Goal: Task Accomplishment & Management: Complete application form

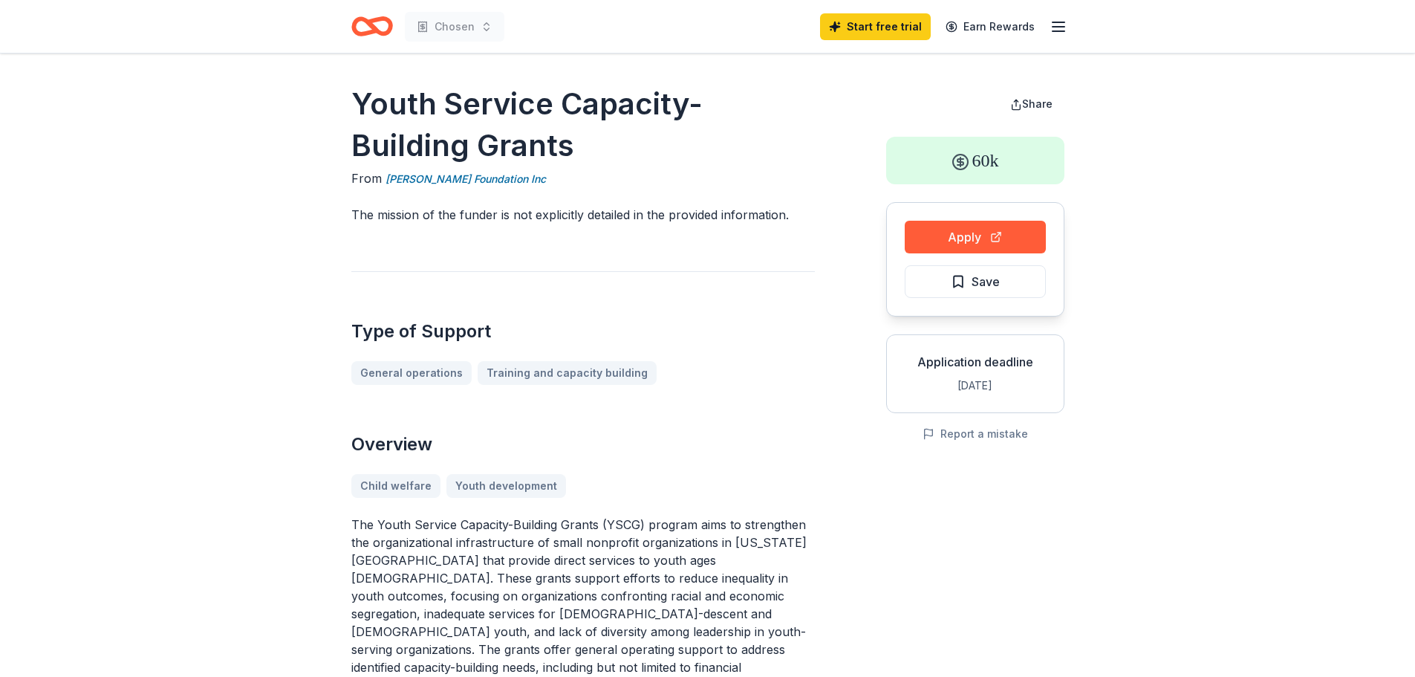
click at [347, 25] on div "Chosen Start free trial Earn Rewards" at bounding box center [708, 26] width 761 height 53
click at [358, 26] on icon "Home" at bounding box center [372, 26] width 42 height 35
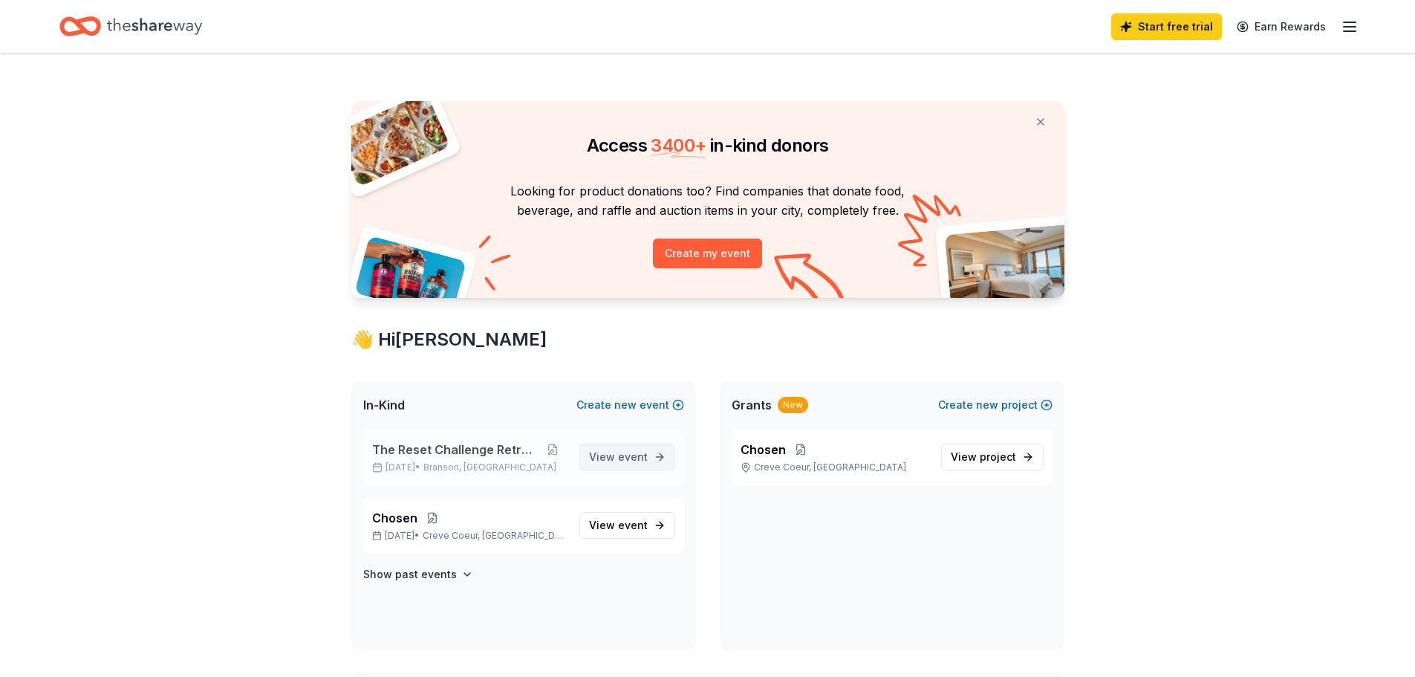
click at [630, 453] on span "event" at bounding box center [633, 456] width 30 height 13
click at [969, 406] on button "Create new project" at bounding box center [995, 405] width 114 height 18
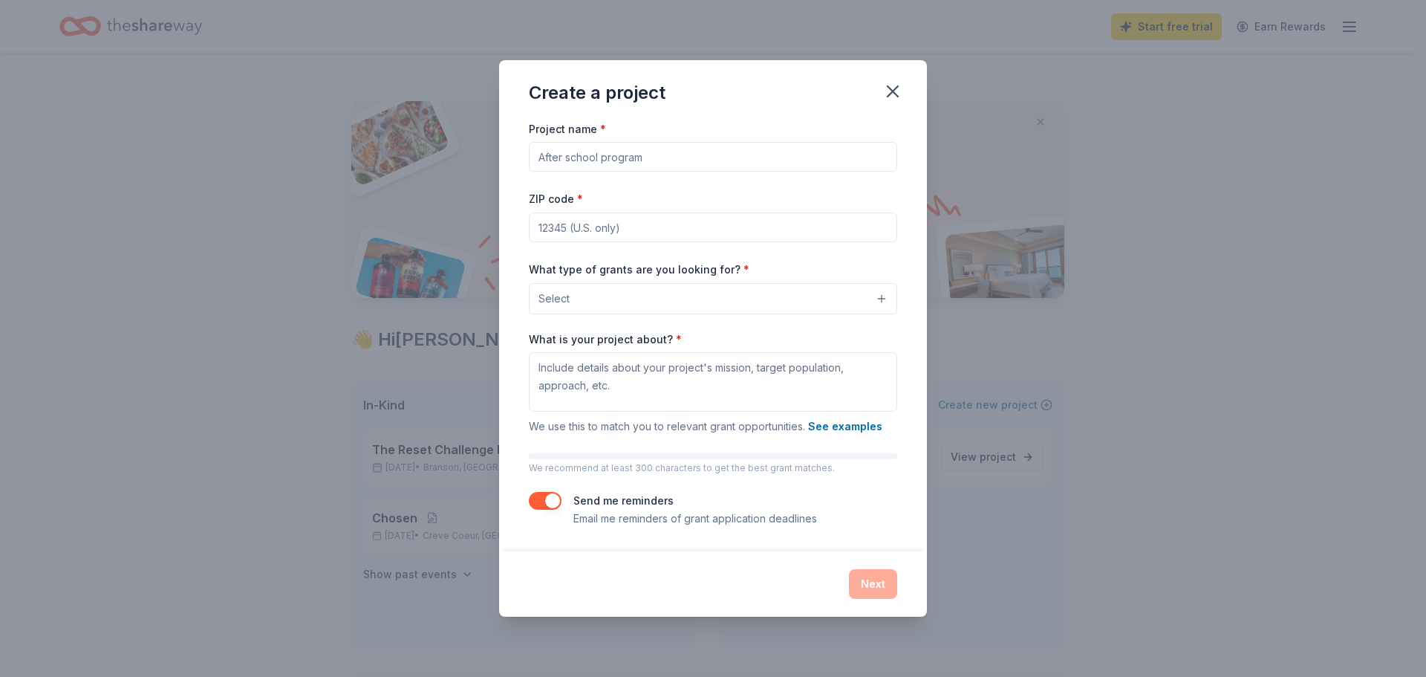
click at [586, 155] on input "Project name *" at bounding box center [713, 157] width 368 height 30
type input "T"
type input "Reset Challenge Retreat"
type input "65616"
click at [666, 297] on button "Select" at bounding box center [713, 298] width 368 height 31
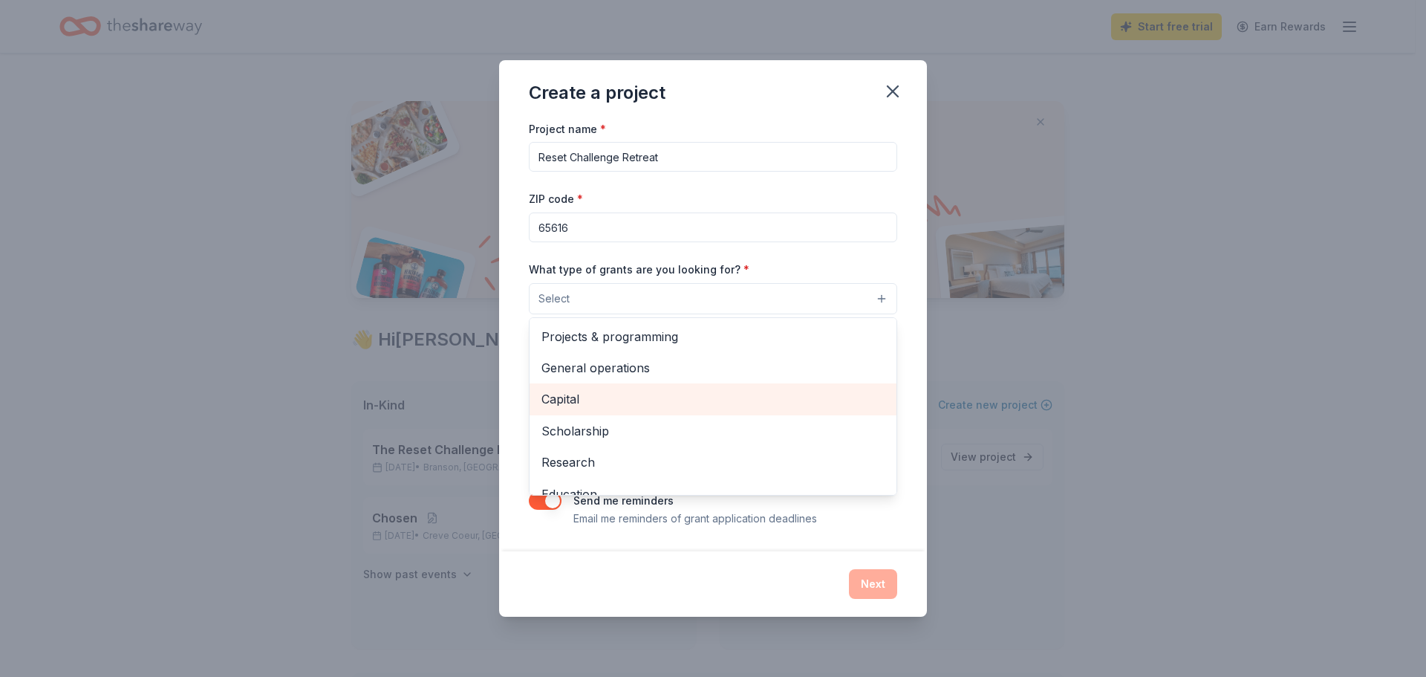
scroll to position [74, 0]
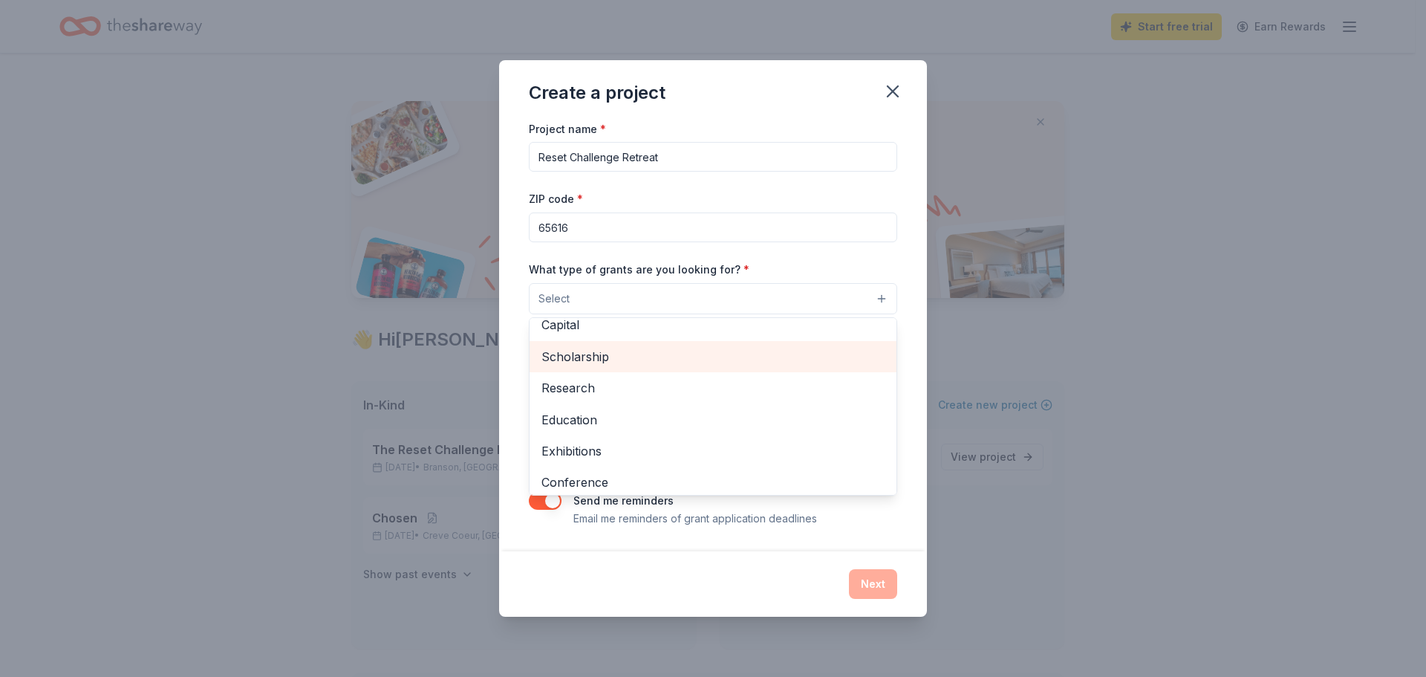
click at [654, 360] on span "Scholarship" at bounding box center [713, 356] width 343 height 19
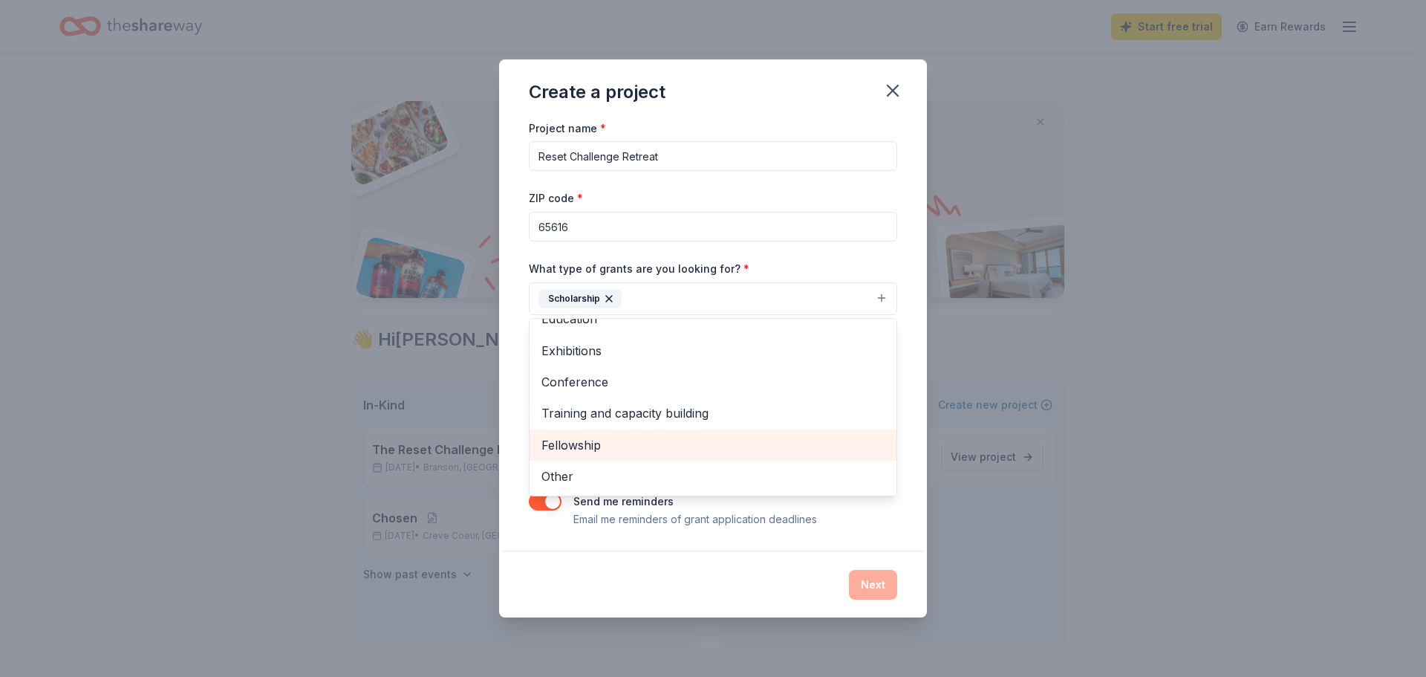
click at [698, 446] on span "Fellowship" at bounding box center [713, 444] width 343 height 19
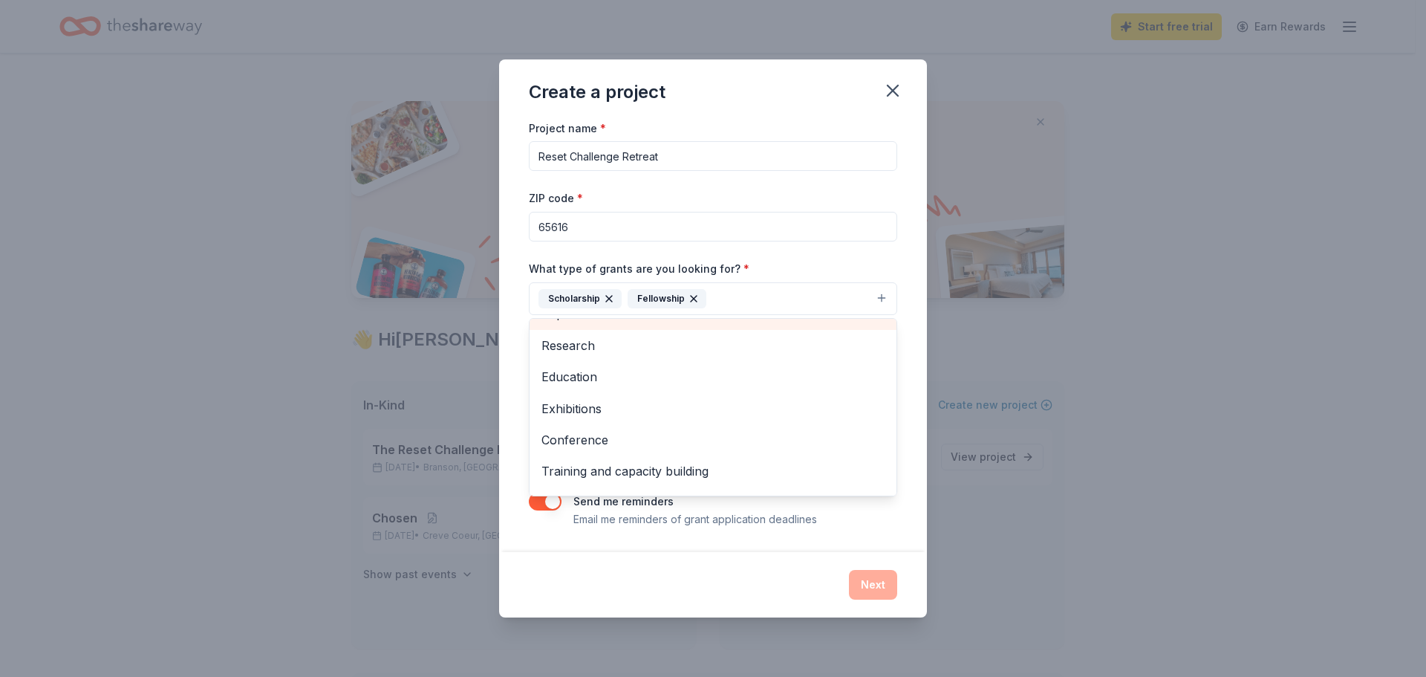
scroll to position [112, 0]
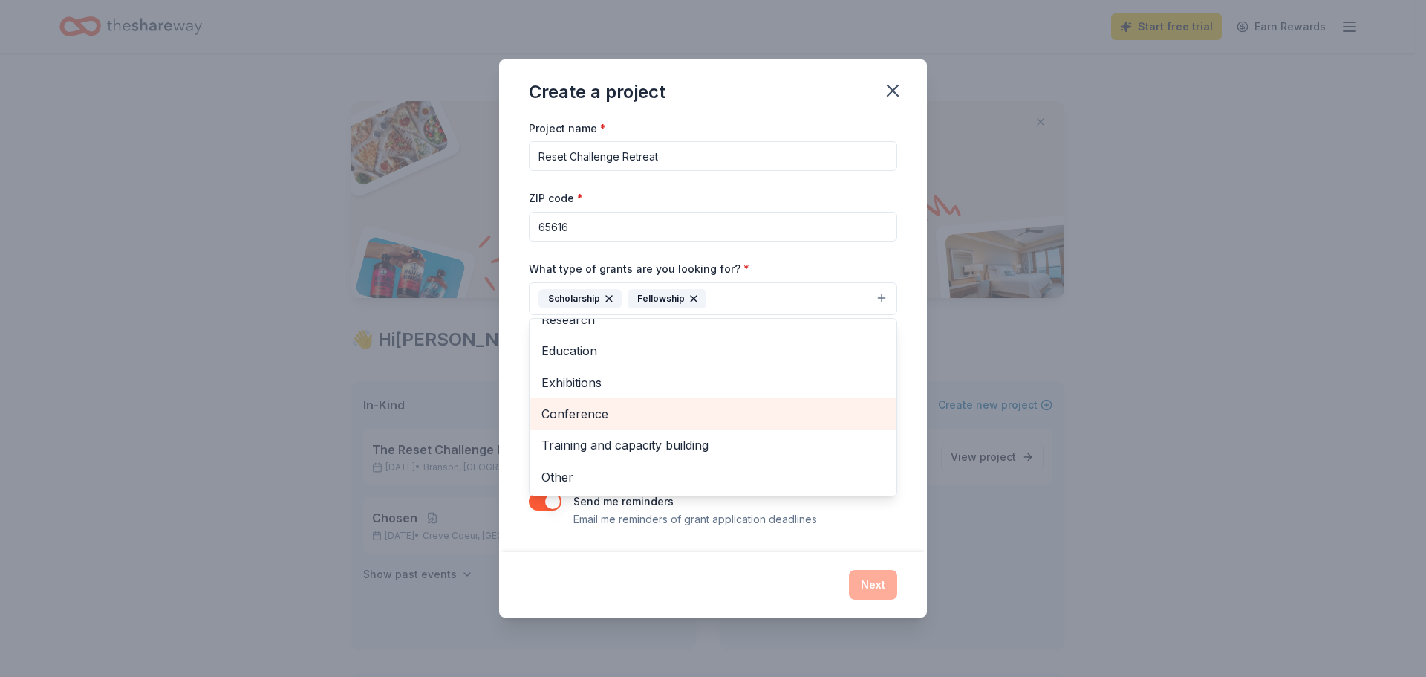
click at [666, 415] on span "Conference" at bounding box center [713, 413] width 343 height 19
click at [758, 251] on div "Project name * Reset Challenge Retreat ZIP code * 65616 What type of grants are…" at bounding box center [713, 323] width 368 height 409
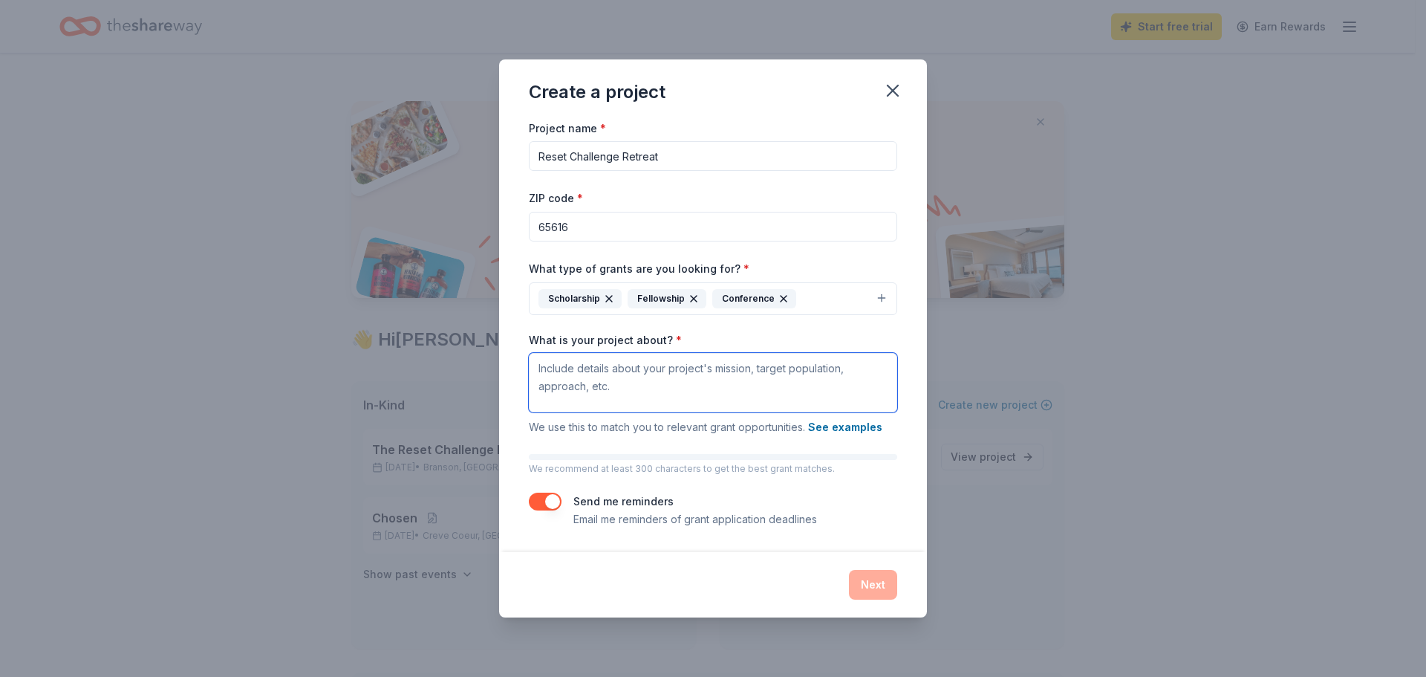
click at [580, 365] on textarea "What is your project about? *" at bounding box center [713, 382] width 368 height 59
paste textarea "Join us for The Reset Challenge Retreat 2025, a spiritually enriching experienc…"
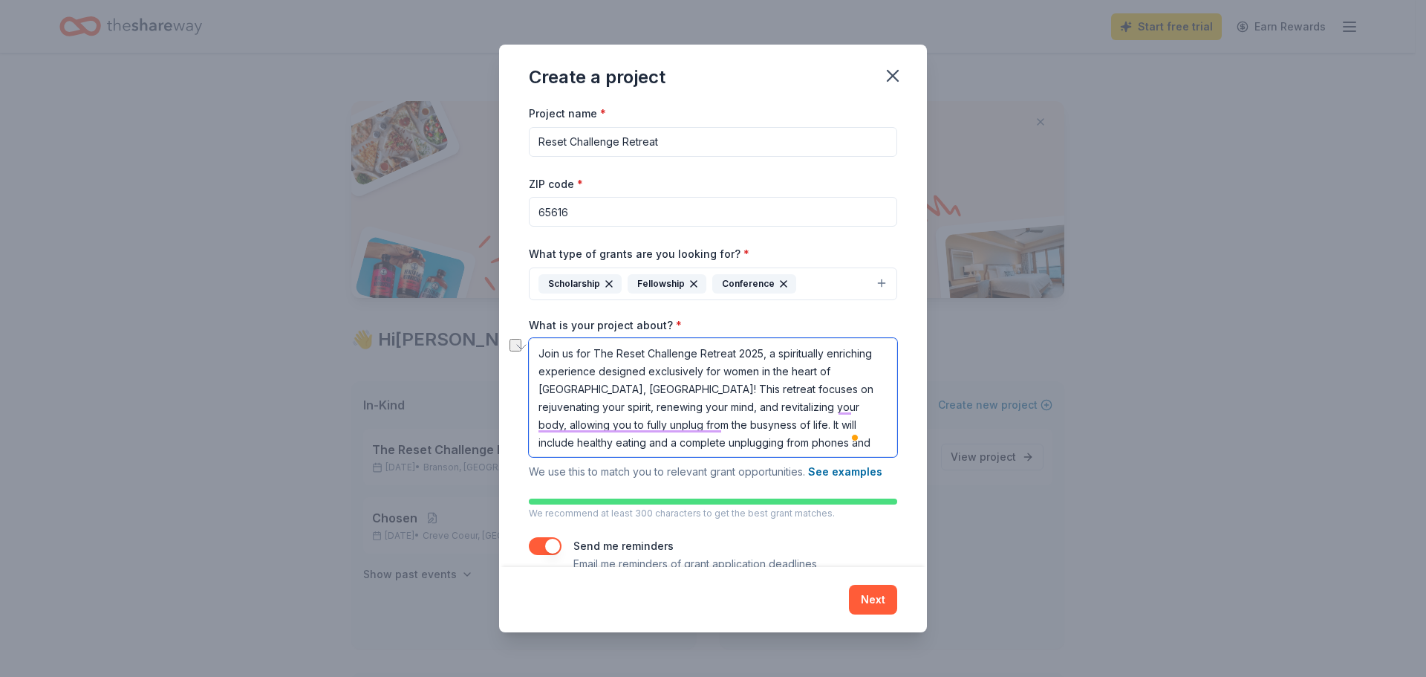
drag, startPoint x: 594, startPoint y: 354, endPoint x: 500, endPoint y: 359, distance: 93.7
click at [500, 359] on div "Project name * Reset Challenge Retreat ZIP code * 65616 What type of grants are…" at bounding box center [713, 335] width 428 height 463
click at [747, 394] on textarea "The Reset Challenge Retreat 2025, a spiritually enriching experience designed e…" at bounding box center [713, 397] width 368 height 119
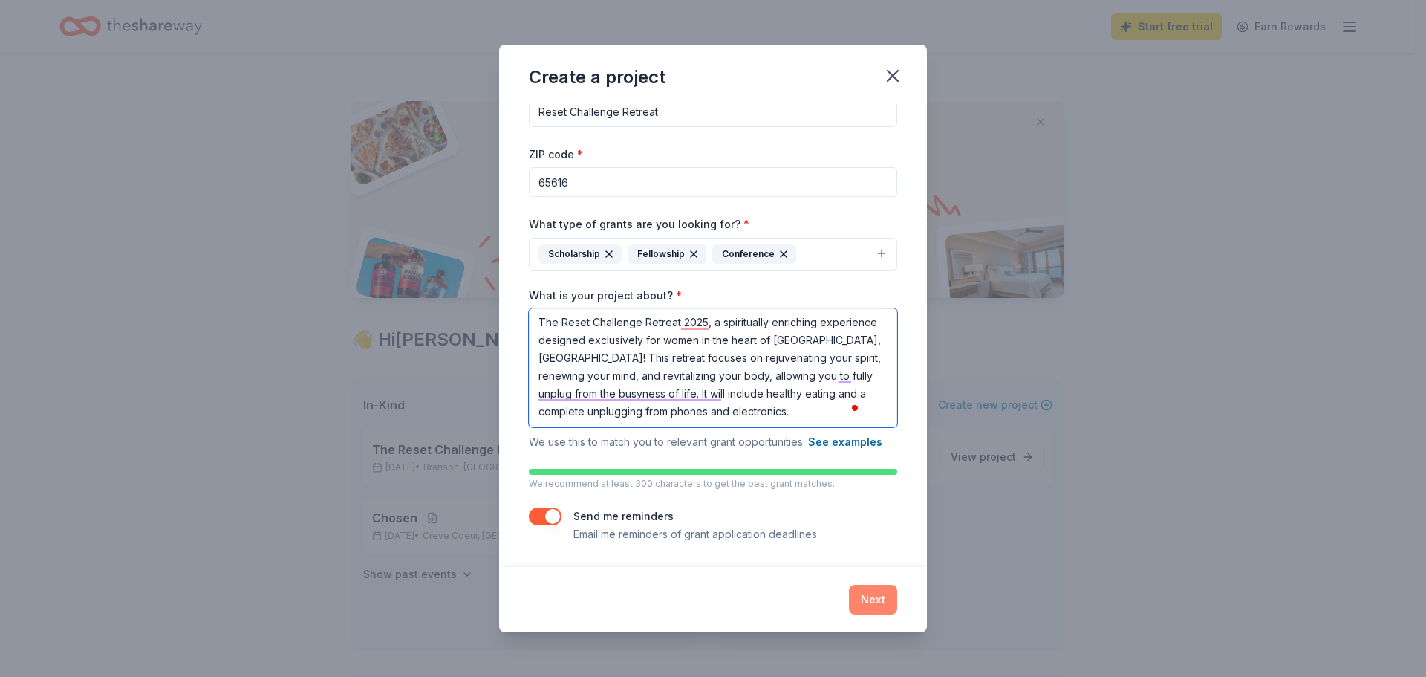
type textarea "The Reset Challenge Retreat 2025, a spiritually enriching experience designed e…"
click at [880, 599] on button "Next" at bounding box center [873, 600] width 48 height 30
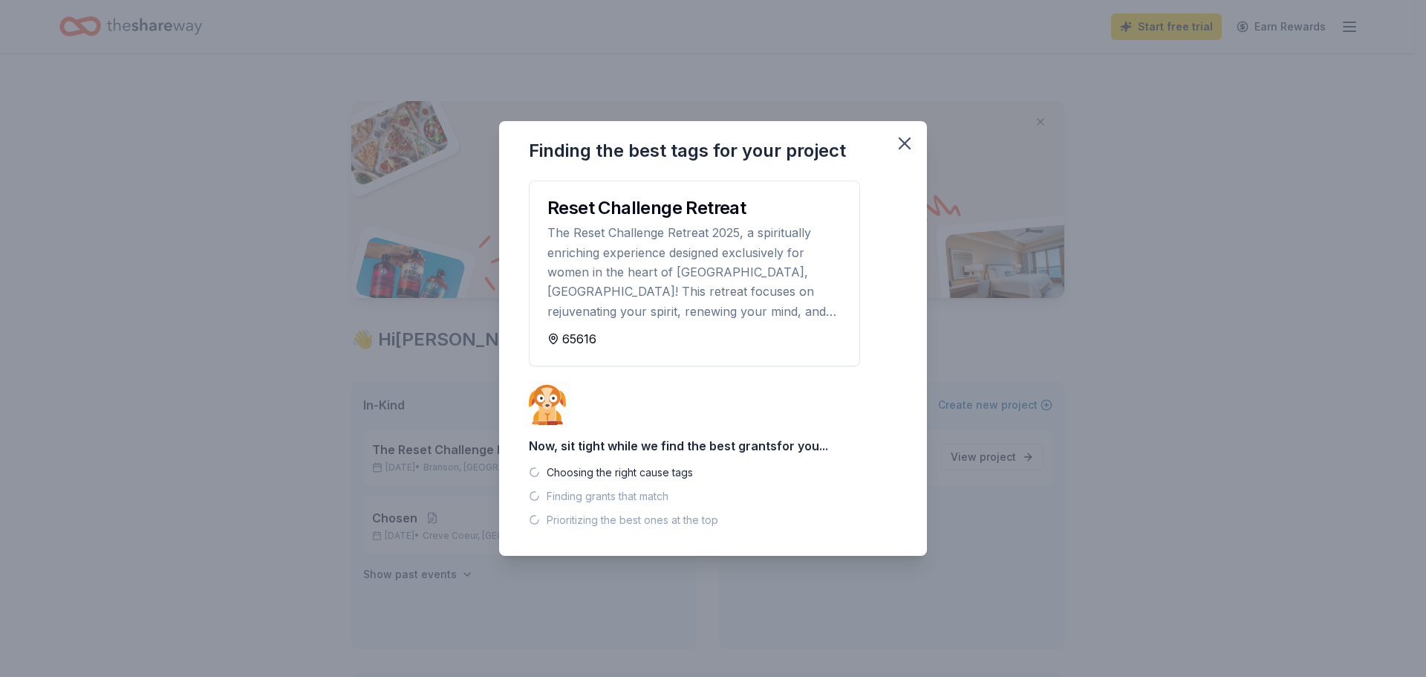
scroll to position [0, 0]
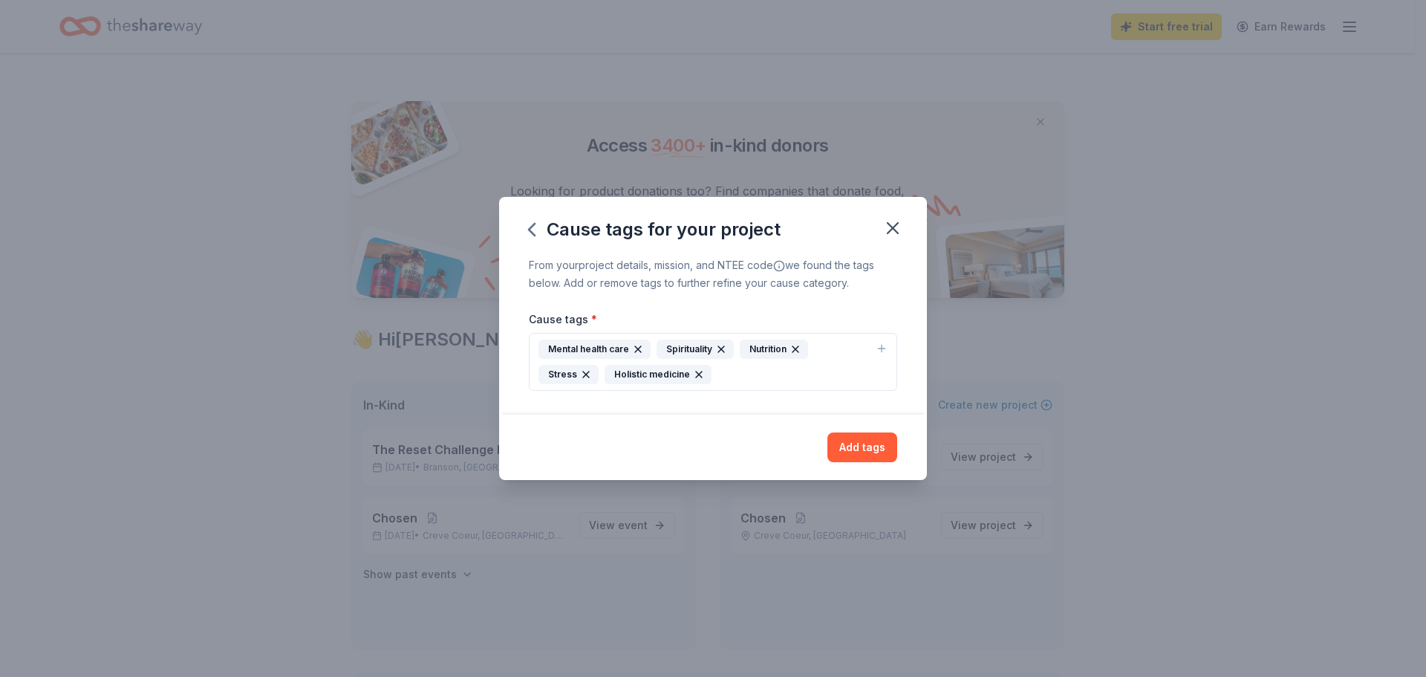
click at [738, 380] on div "Mental health care Spirituality Nutrition Stress Holistic medicine" at bounding box center [704, 361] width 331 height 45
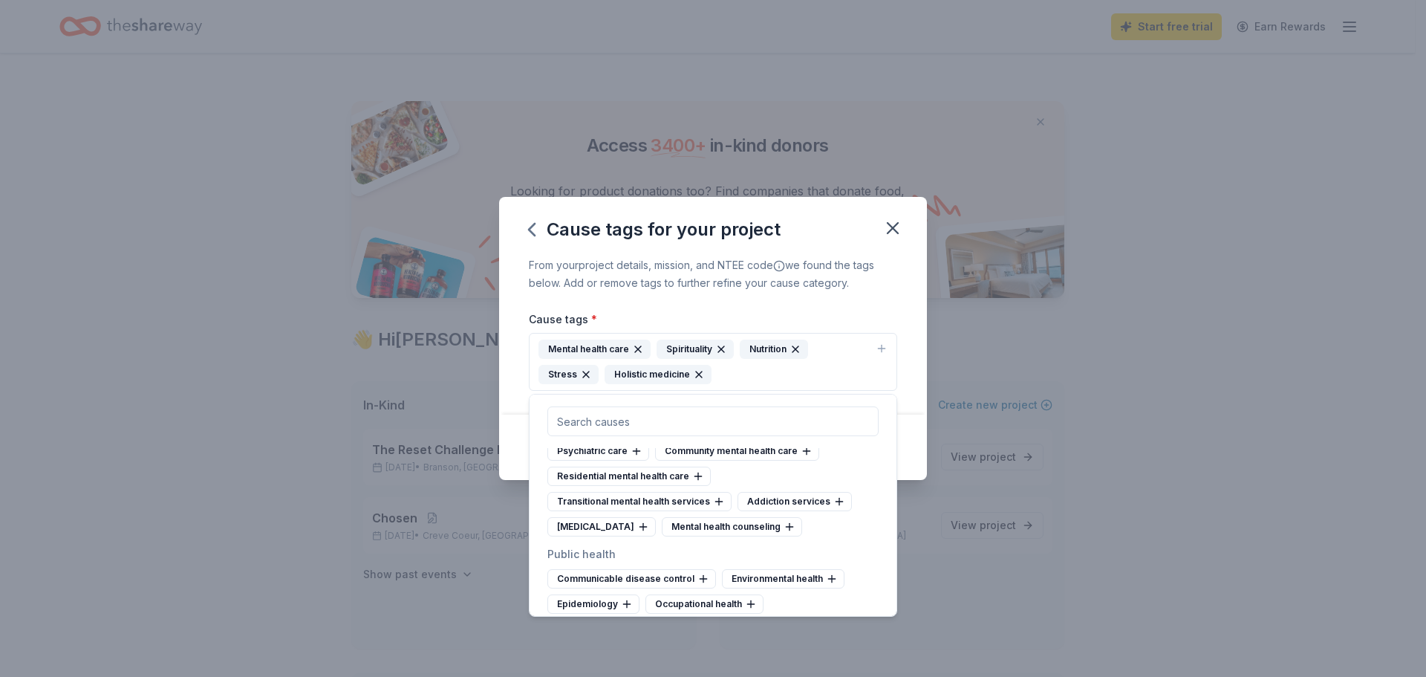
scroll to position [2674, 0]
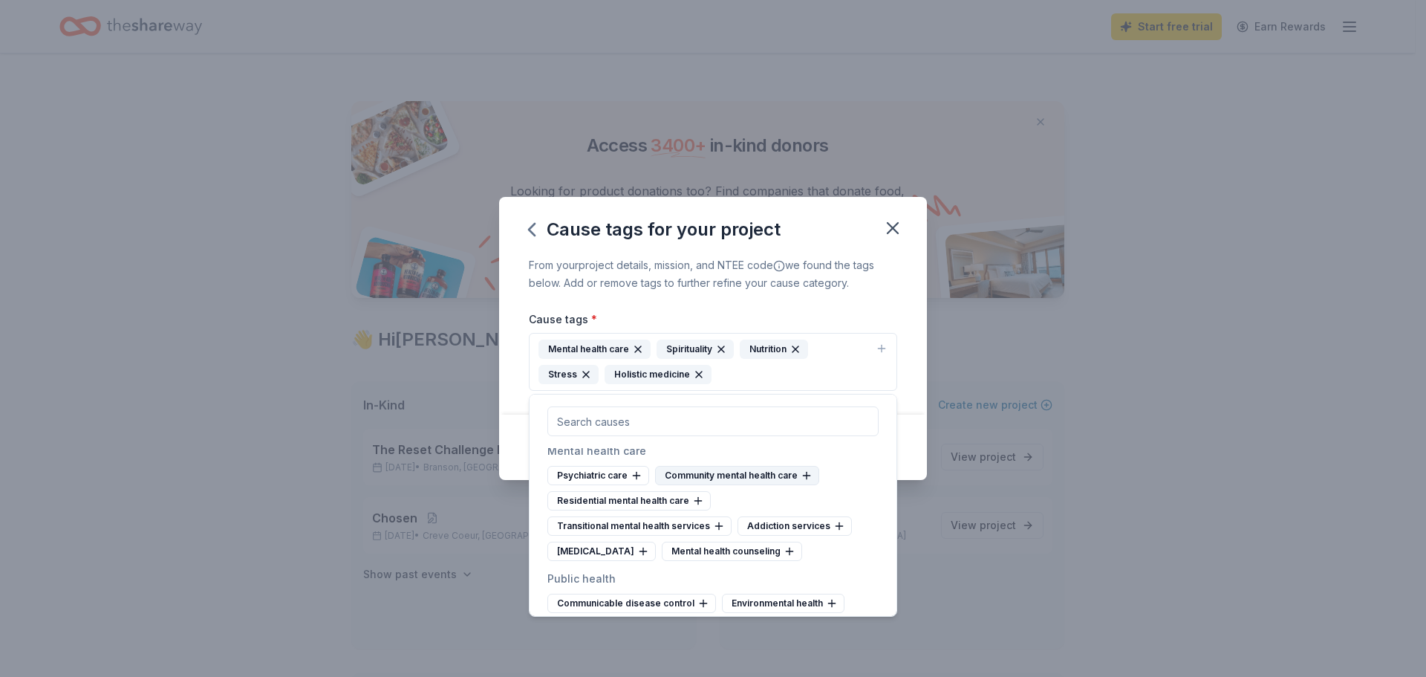
click at [756, 485] on div "Community mental health care" at bounding box center [737, 475] width 164 height 19
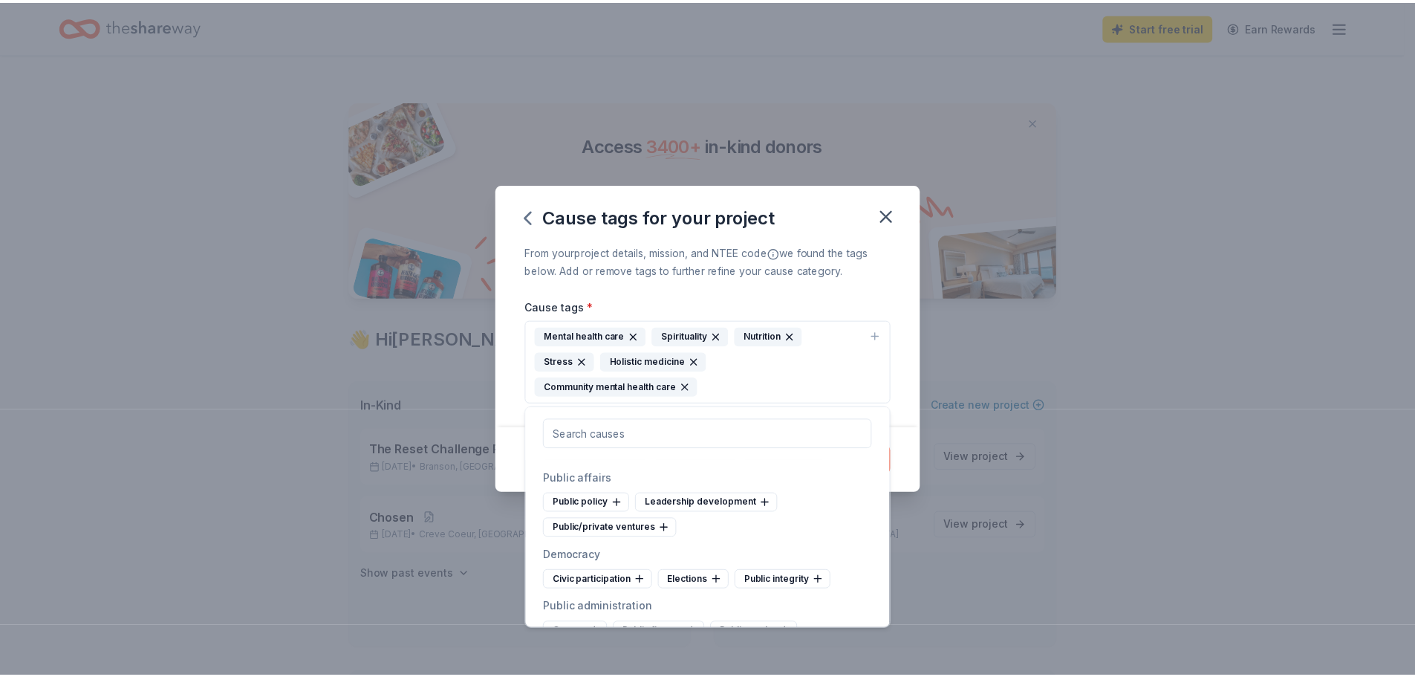
scroll to position [5348, 0]
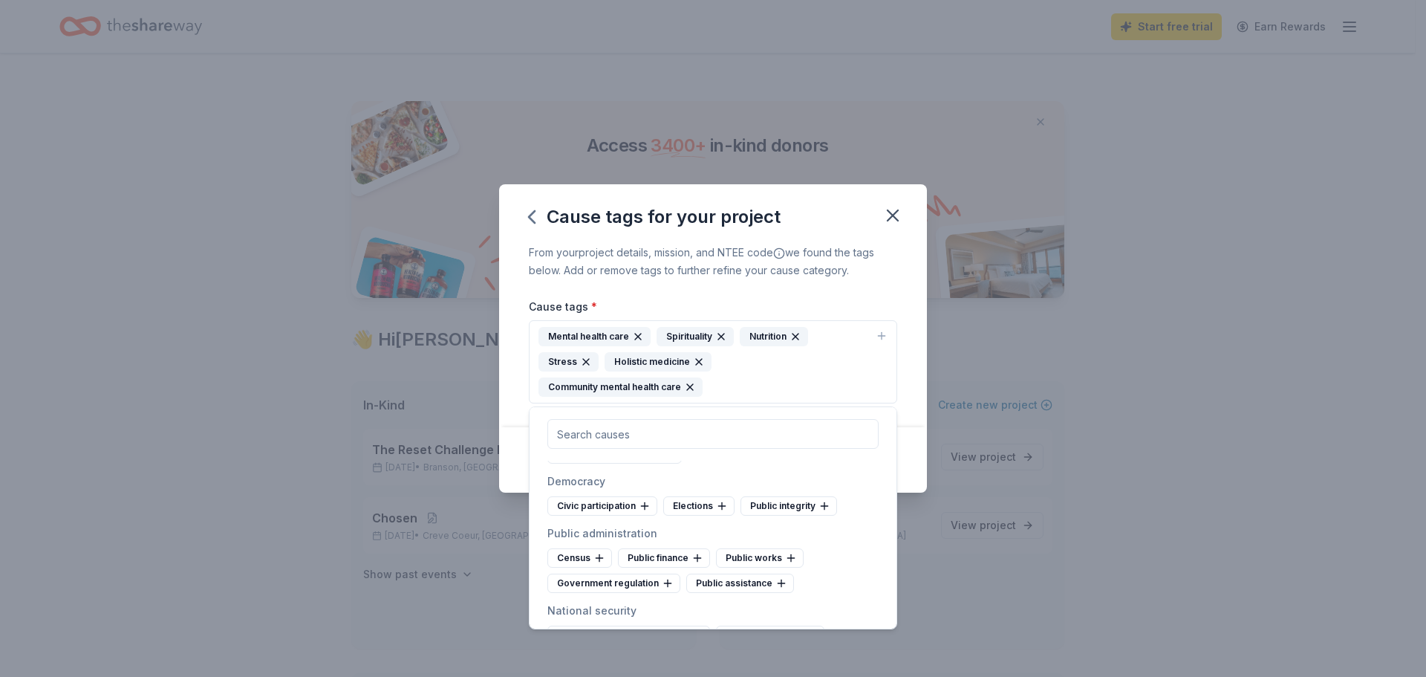
click at [828, 270] on div "From your project details, mission, and NTEE code we found the tags below. Add …" at bounding box center [713, 262] width 368 height 36
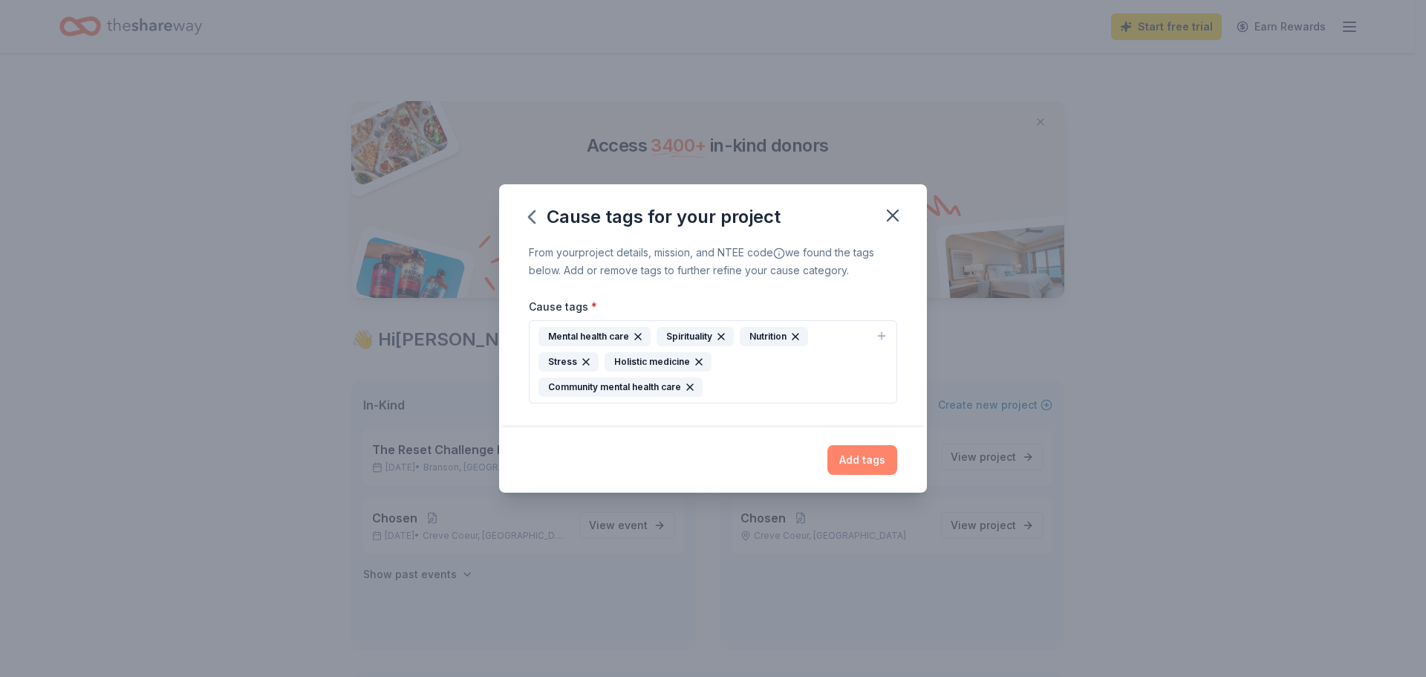
click at [879, 462] on button "Add tags" at bounding box center [863, 460] width 70 height 30
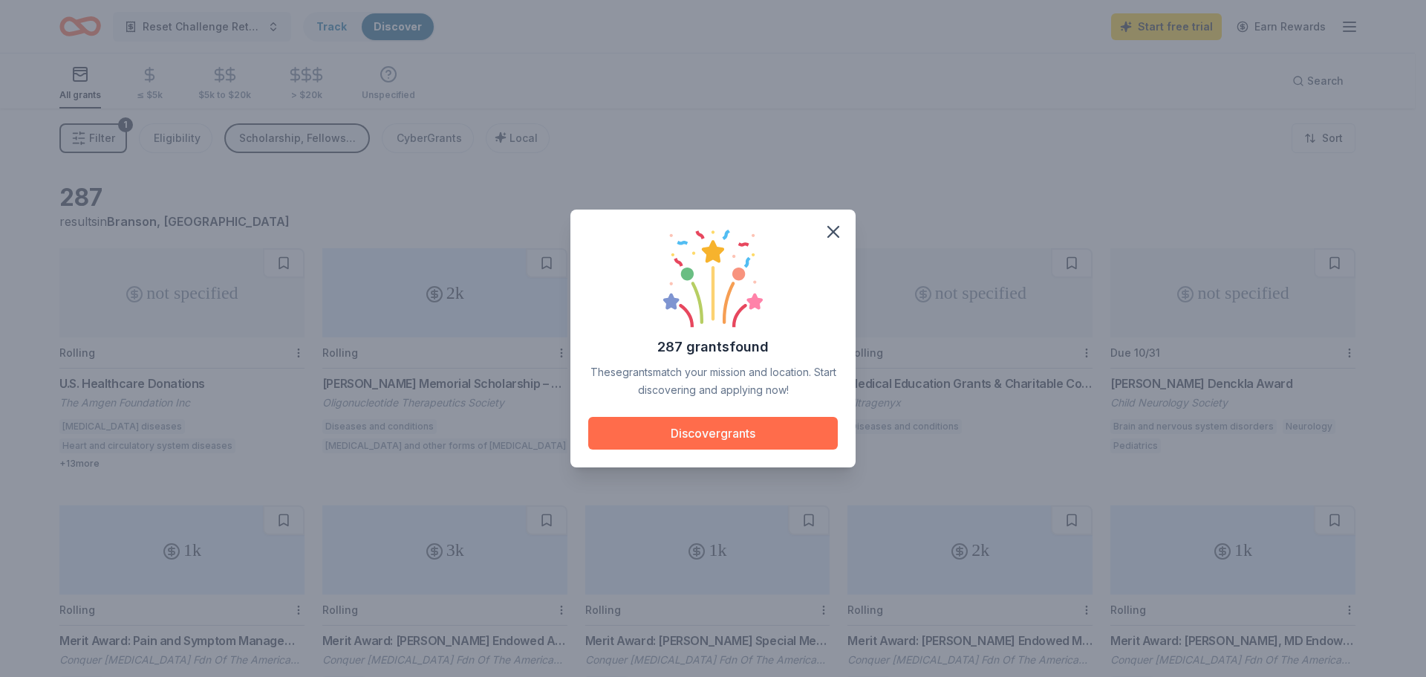
click at [663, 426] on button "Discover grants" at bounding box center [713, 433] width 250 height 33
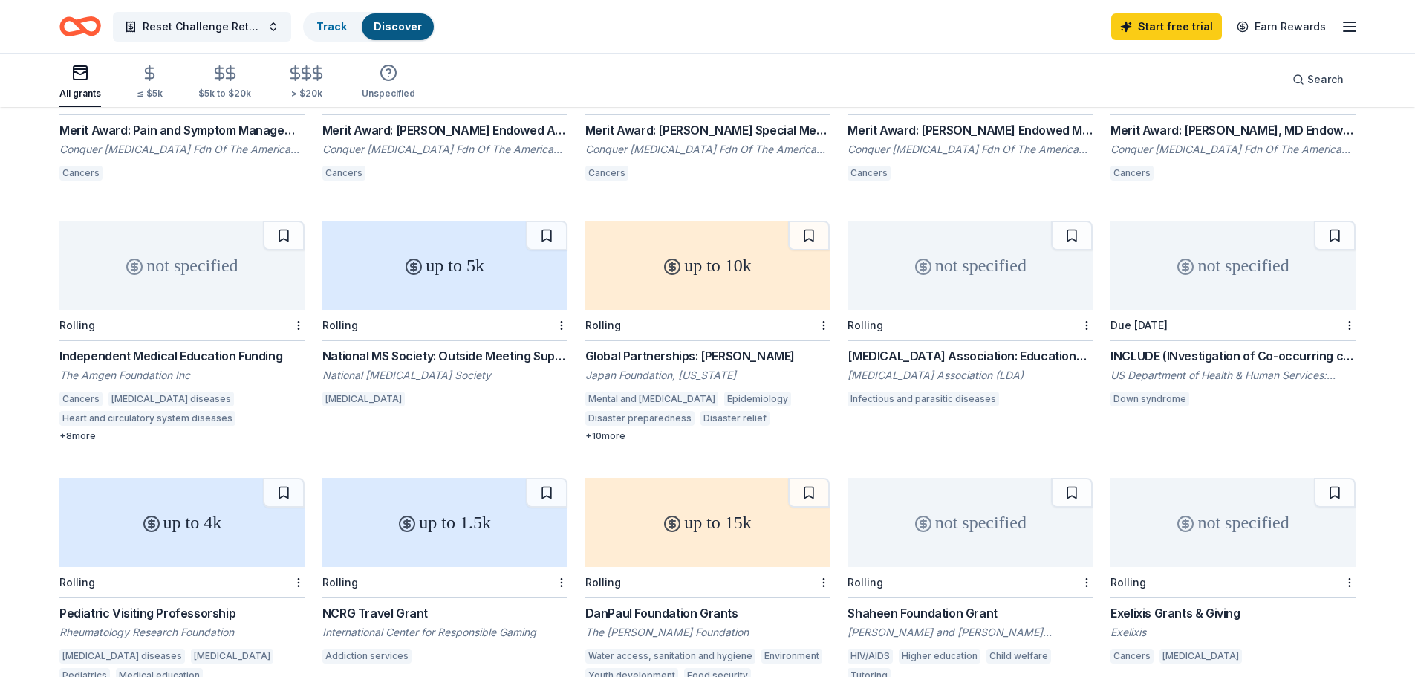
scroll to position [520, 0]
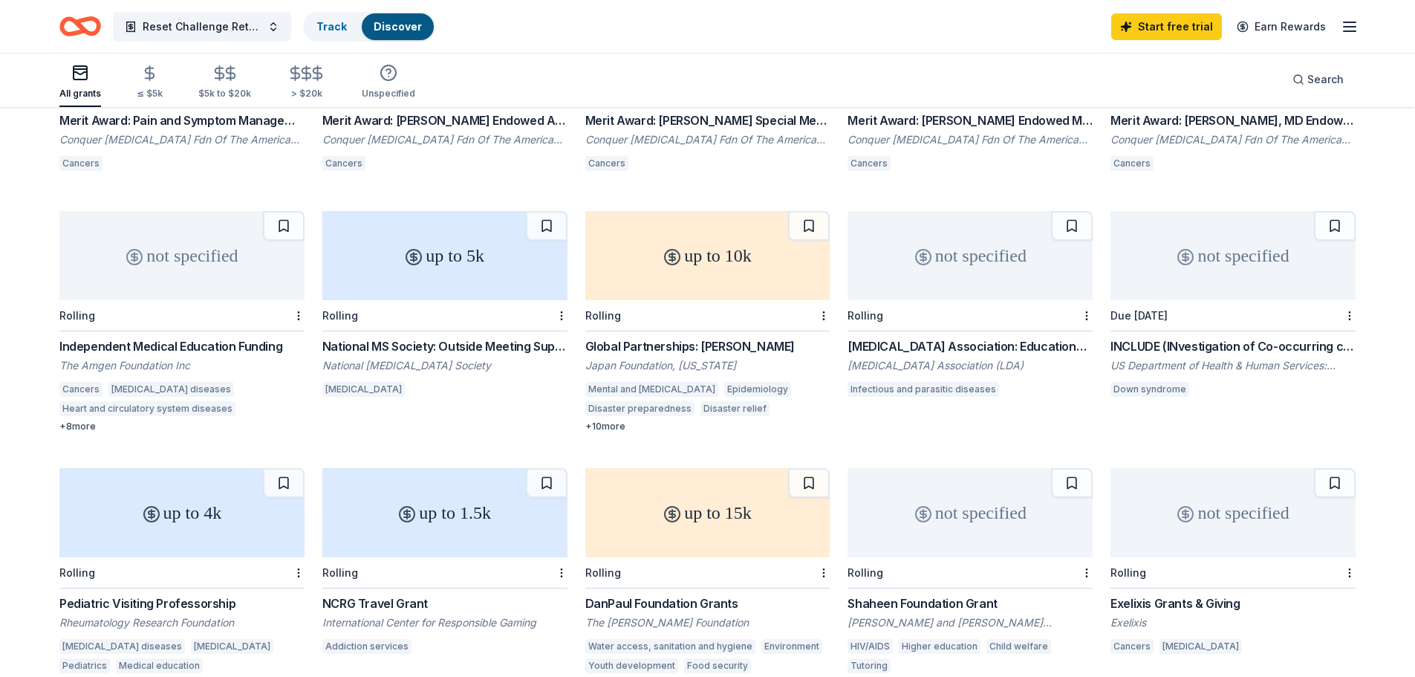
click at [735, 270] on div "up to 10k" at bounding box center [707, 255] width 245 height 89
click at [463, 521] on div "up to 1.5k" at bounding box center [444, 512] width 245 height 89
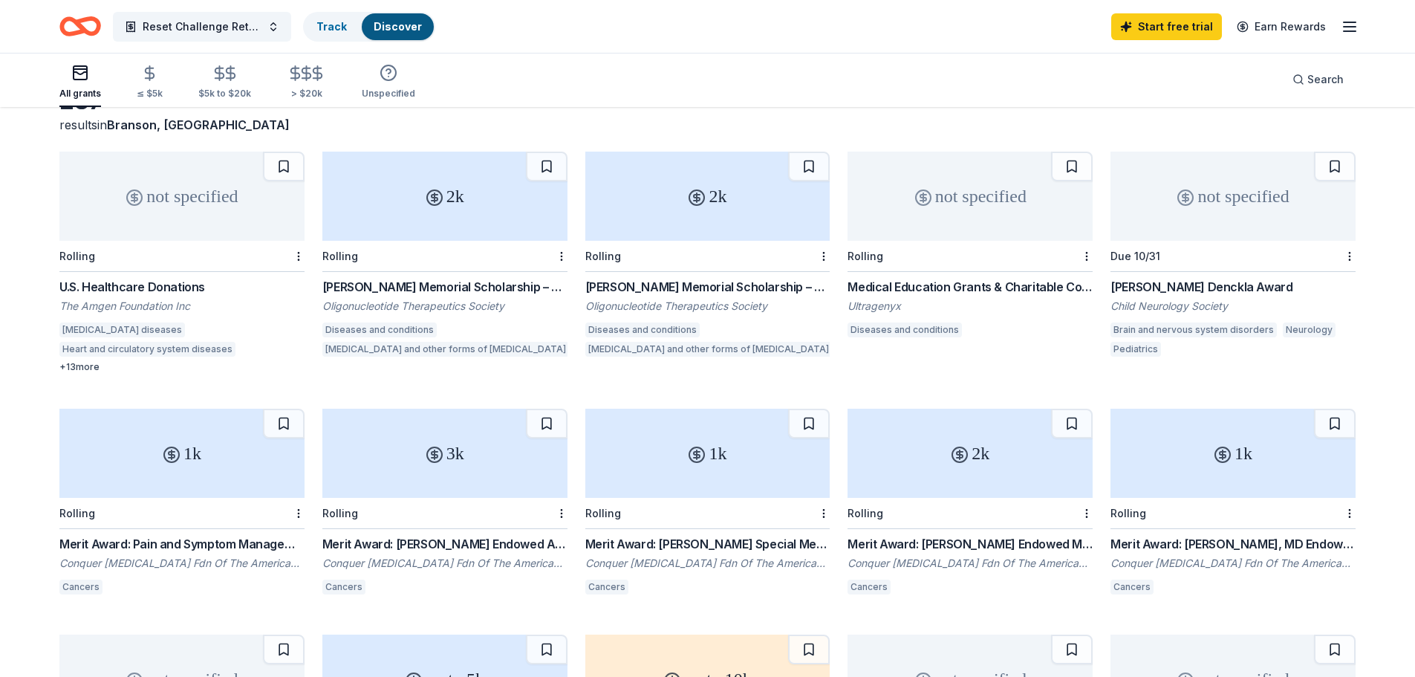
scroll to position [0, 0]
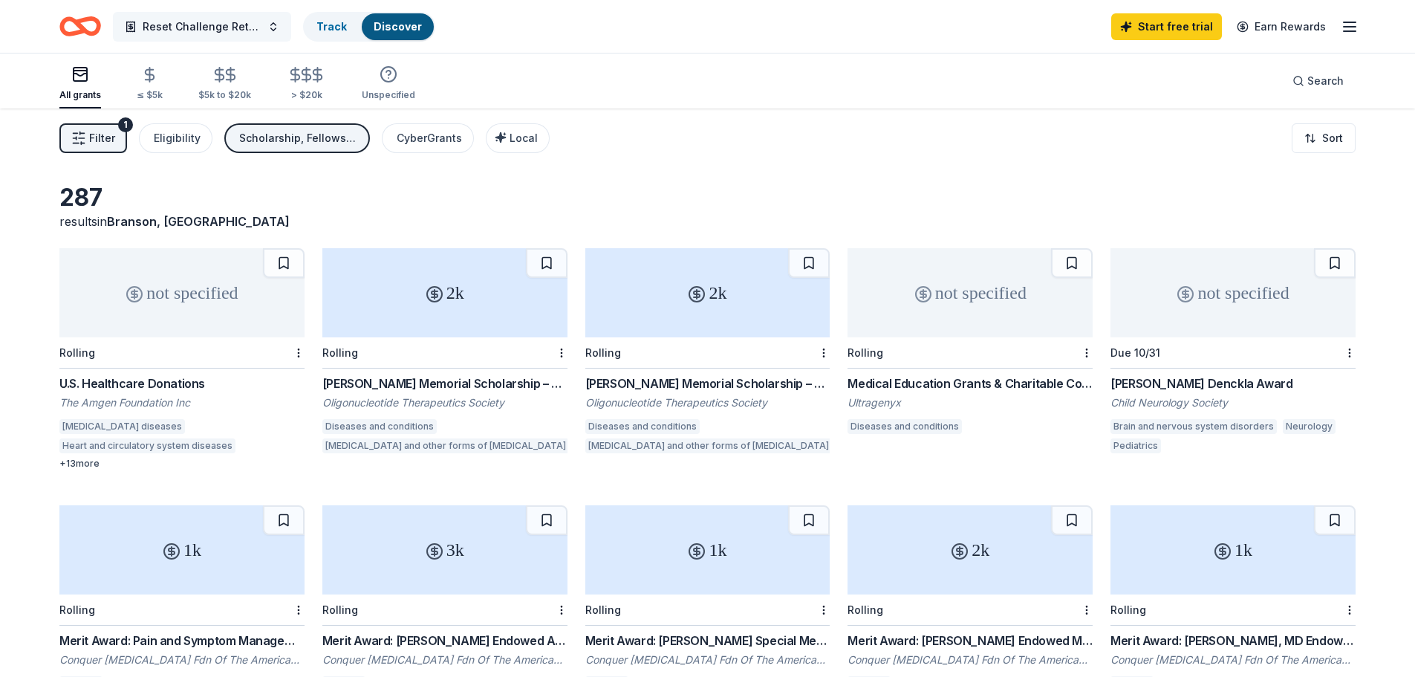
click at [222, 33] on span "Reset Challenge Retreat" at bounding box center [202, 27] width 119 height 18
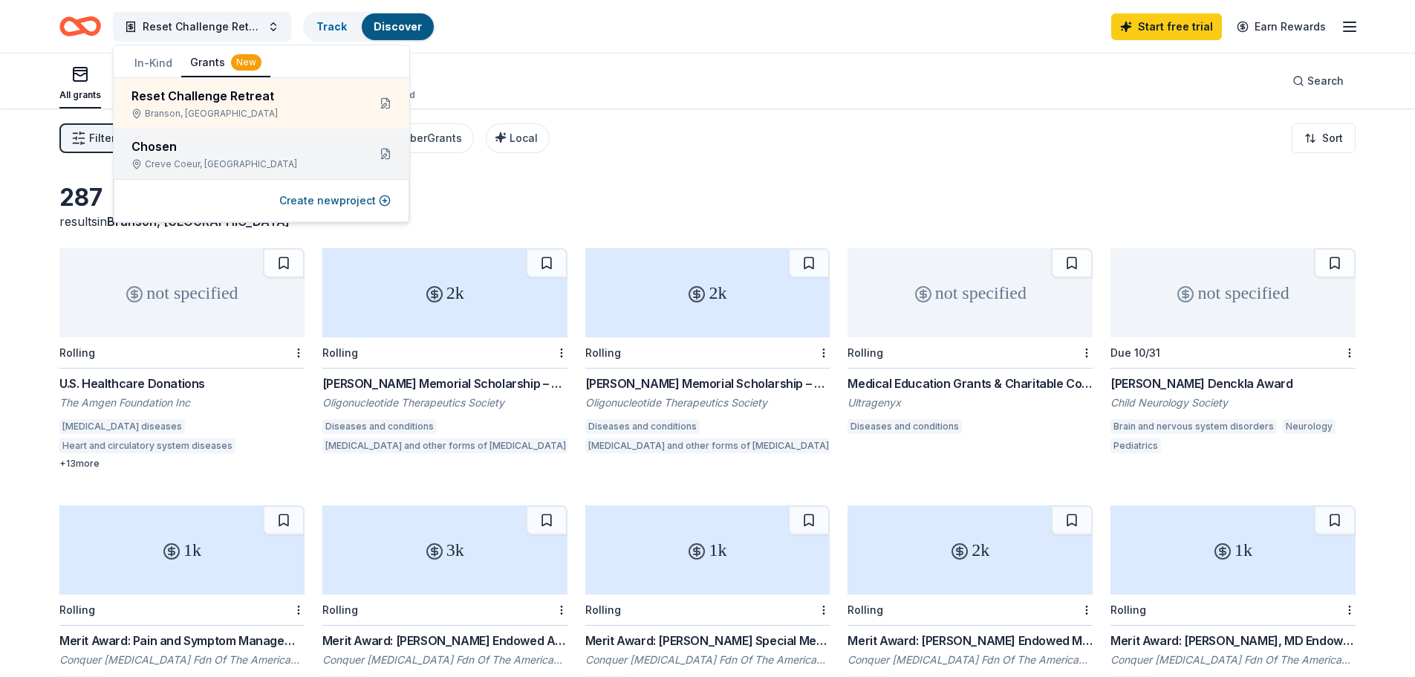
click at [243, 150] on div "Chosen" at bounding box center [243, 146] width 224 height 18
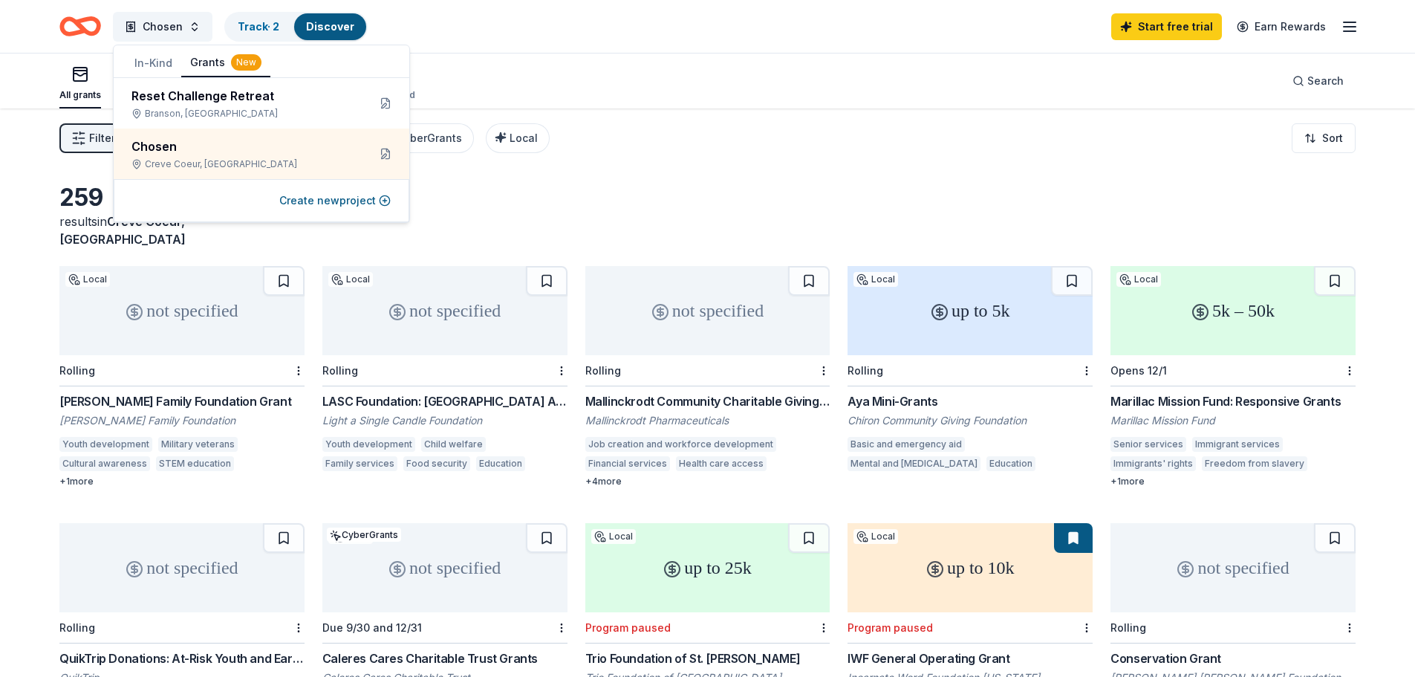
click at [824, 97] on div "All grants ≤ $5k $5k to $20k > $20k Unspecified Search" at bounding box center [707, 80] width 1296 height 55
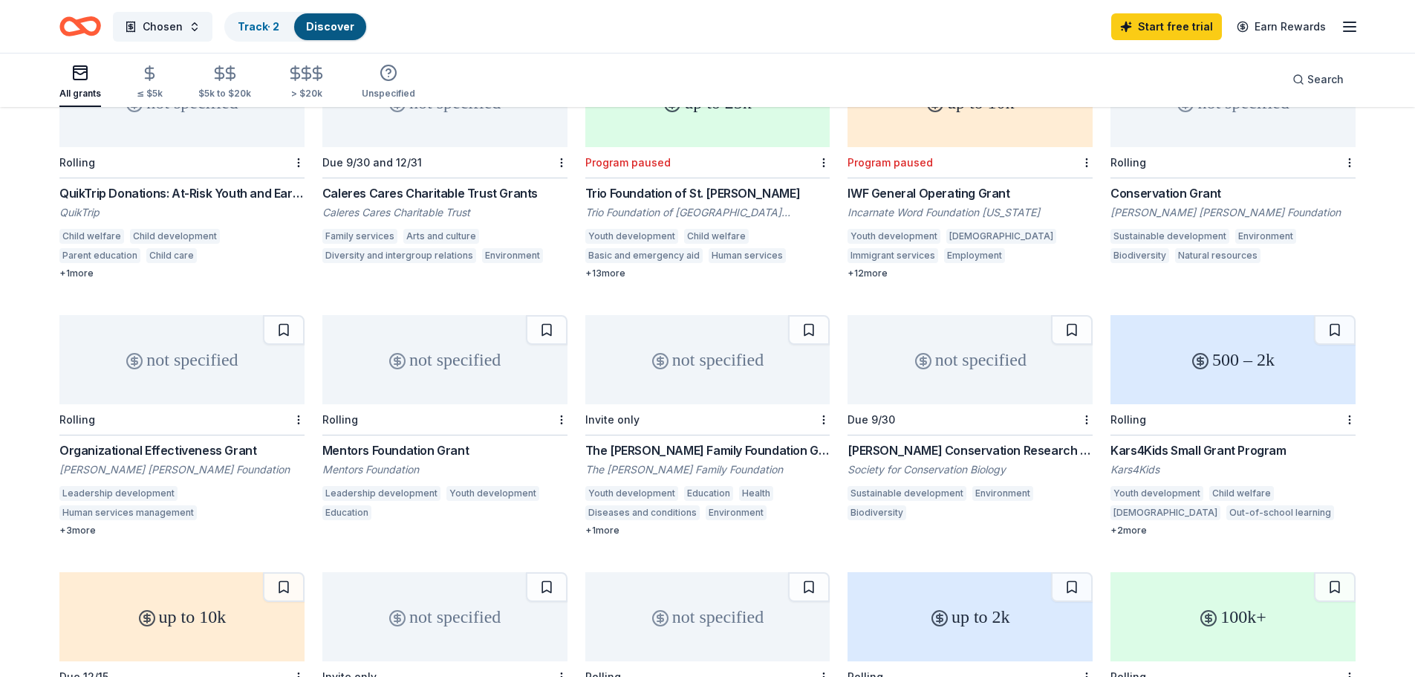
scroll to position [74, 0]
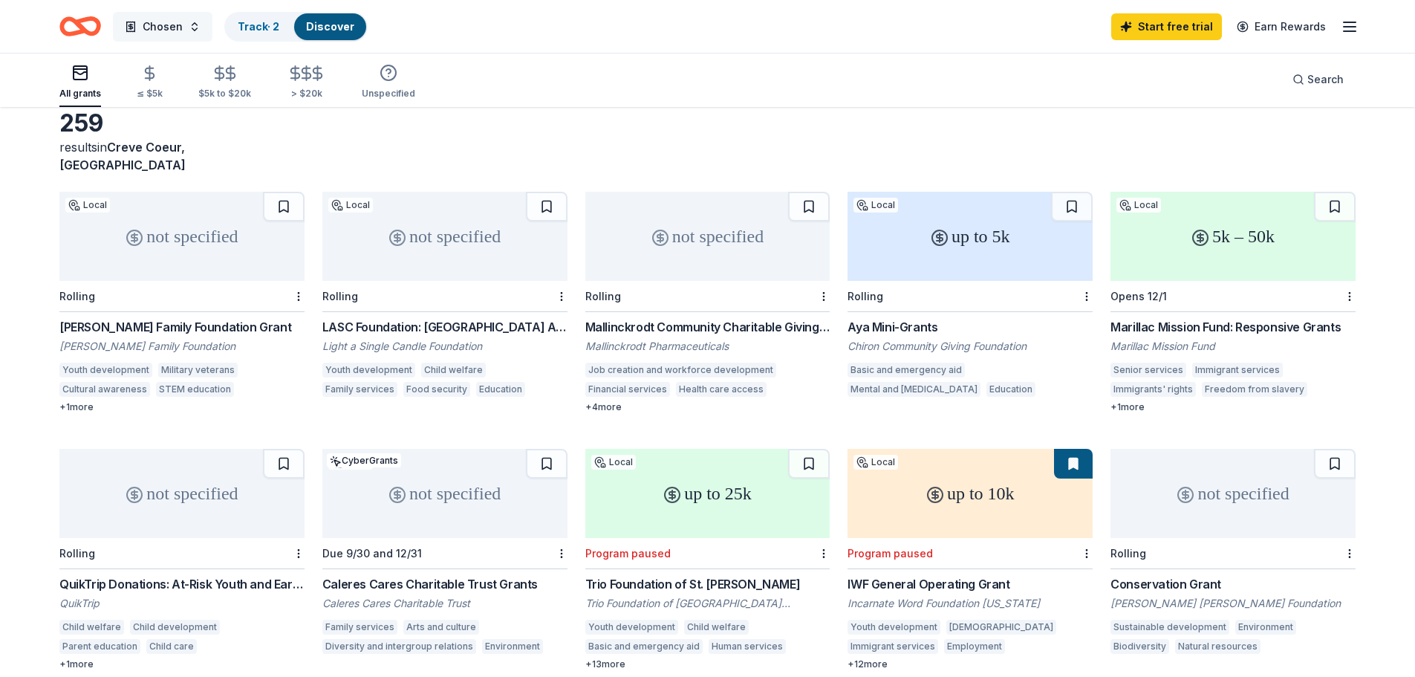
click at [181, 27] on span "Chosen" at bounding box center [163, 27] width 40 height 18
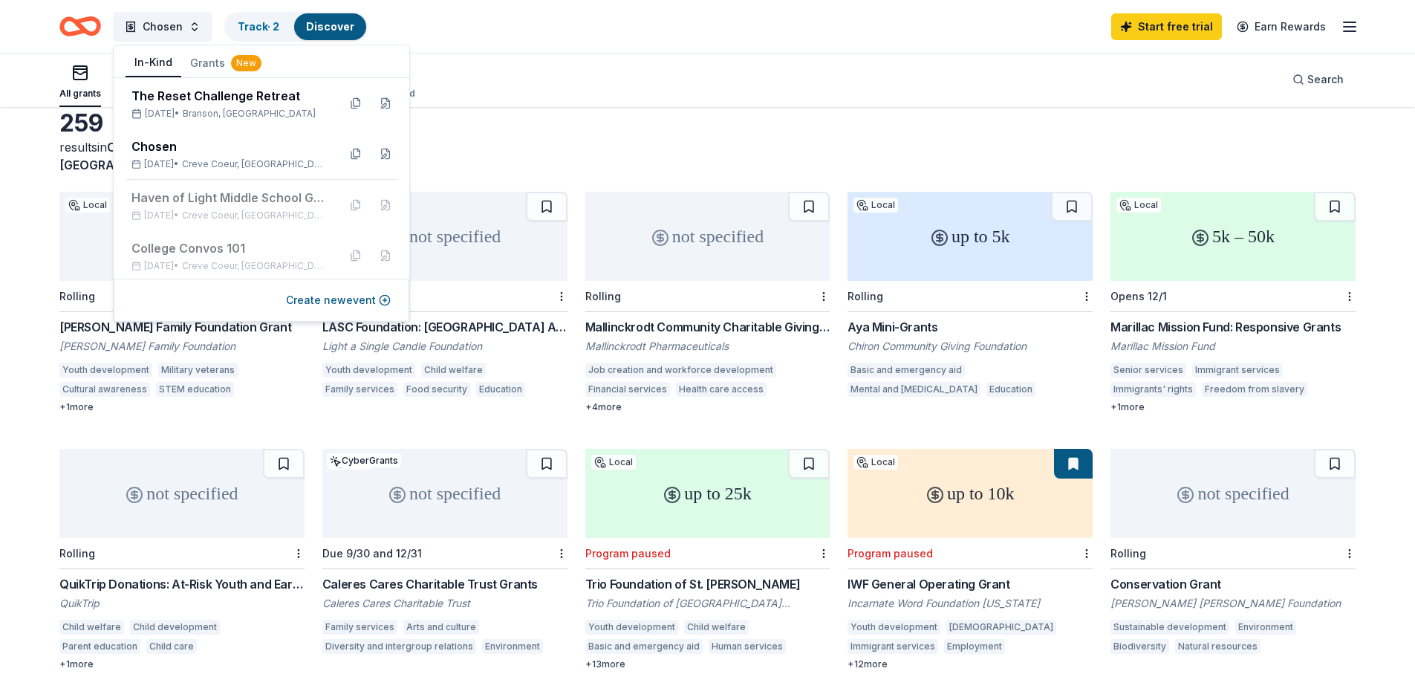
click at [163, 64] on button "In-Kind" at bounding box center [154, 63] width 56 height 28
click at [225, 82] on div "The Reset Challenge Retreat Oct 09, 2025 • Branson, MO" at bounding box center [262, 103] width 296 height 51
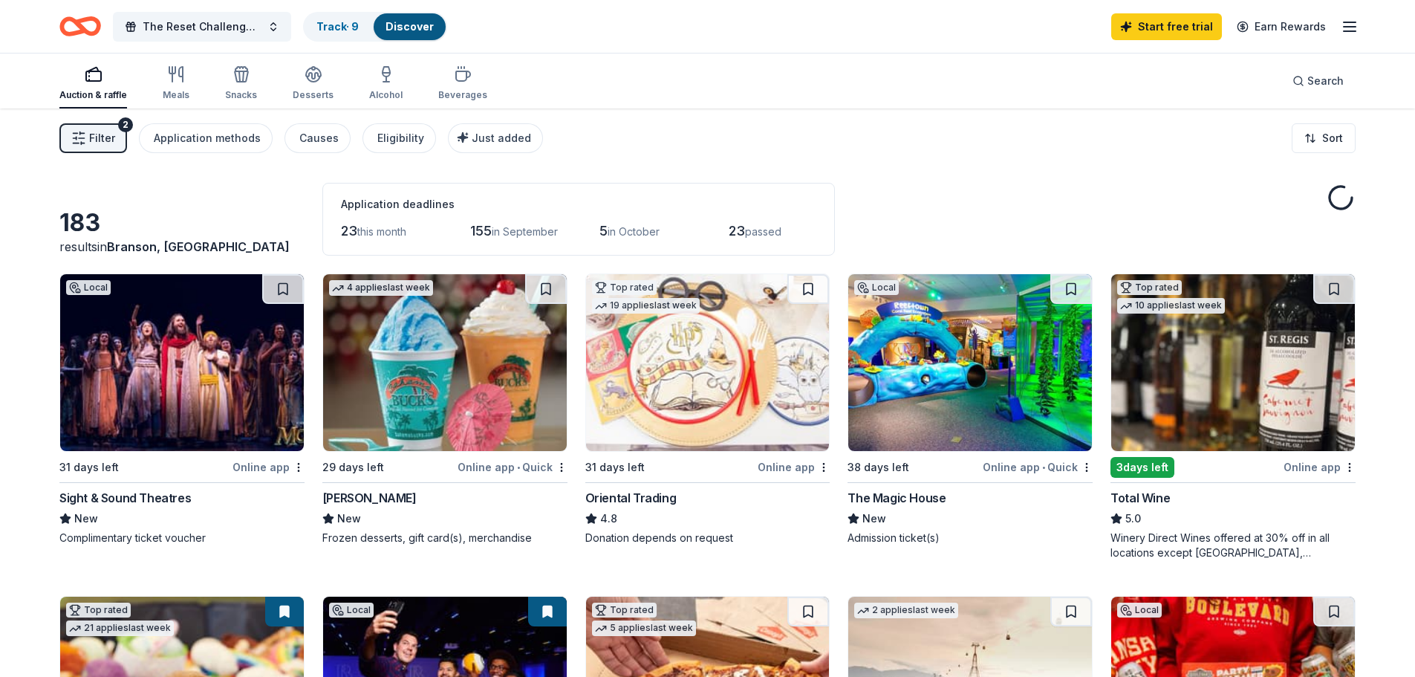
click at [737, 147] on div "Filter 2 Application methods Causes Eligibility Just added Sort" at bounding box center [707, 137] width 1415 height 59
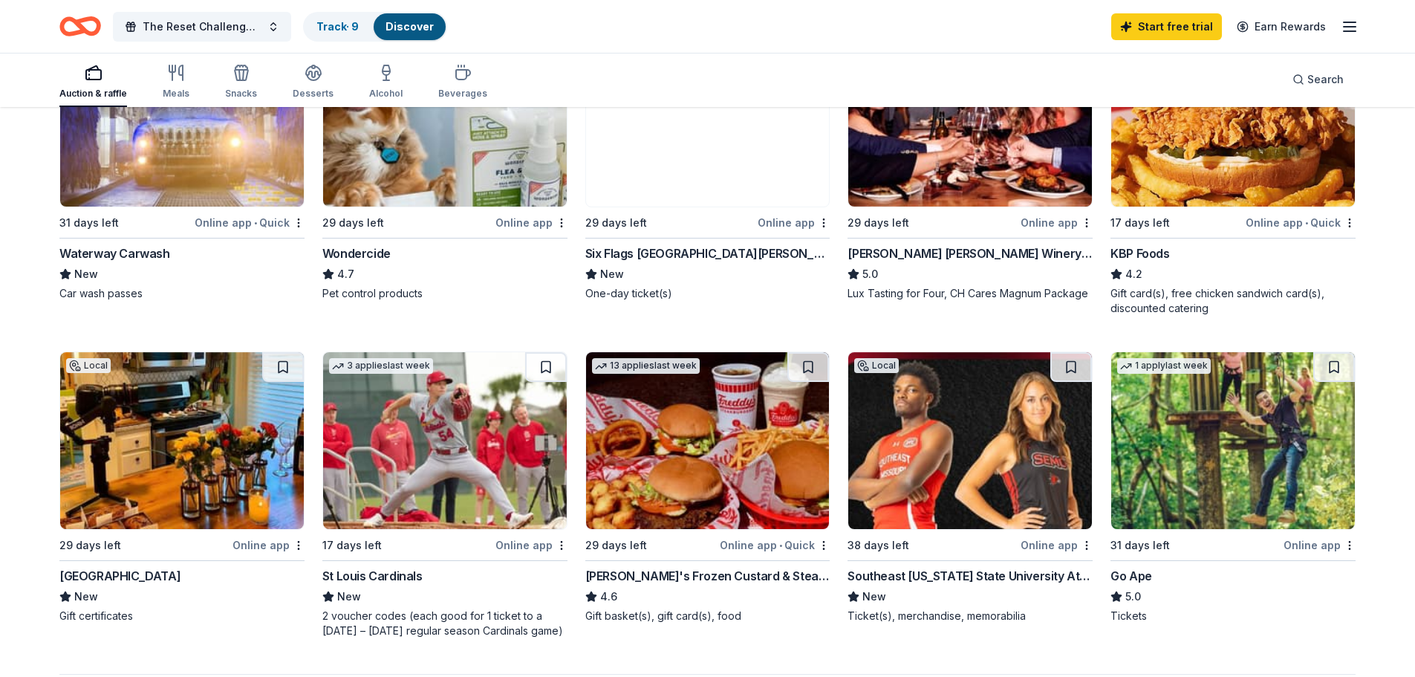
scroll to position [891, 0]
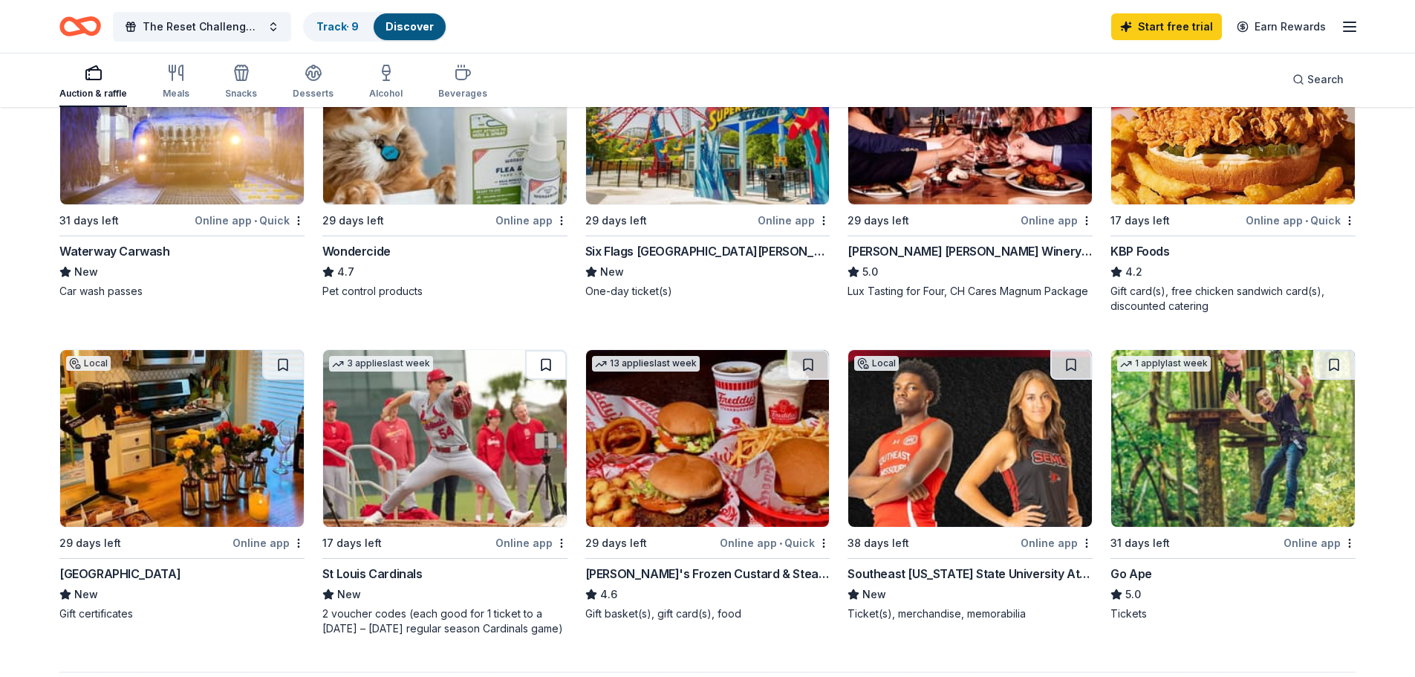
click at [545, 363] on button at bounding box center [546, 365] width 42 height 30
click at [284, 365] on button at bounding box center [283, 365] width 42 height 30
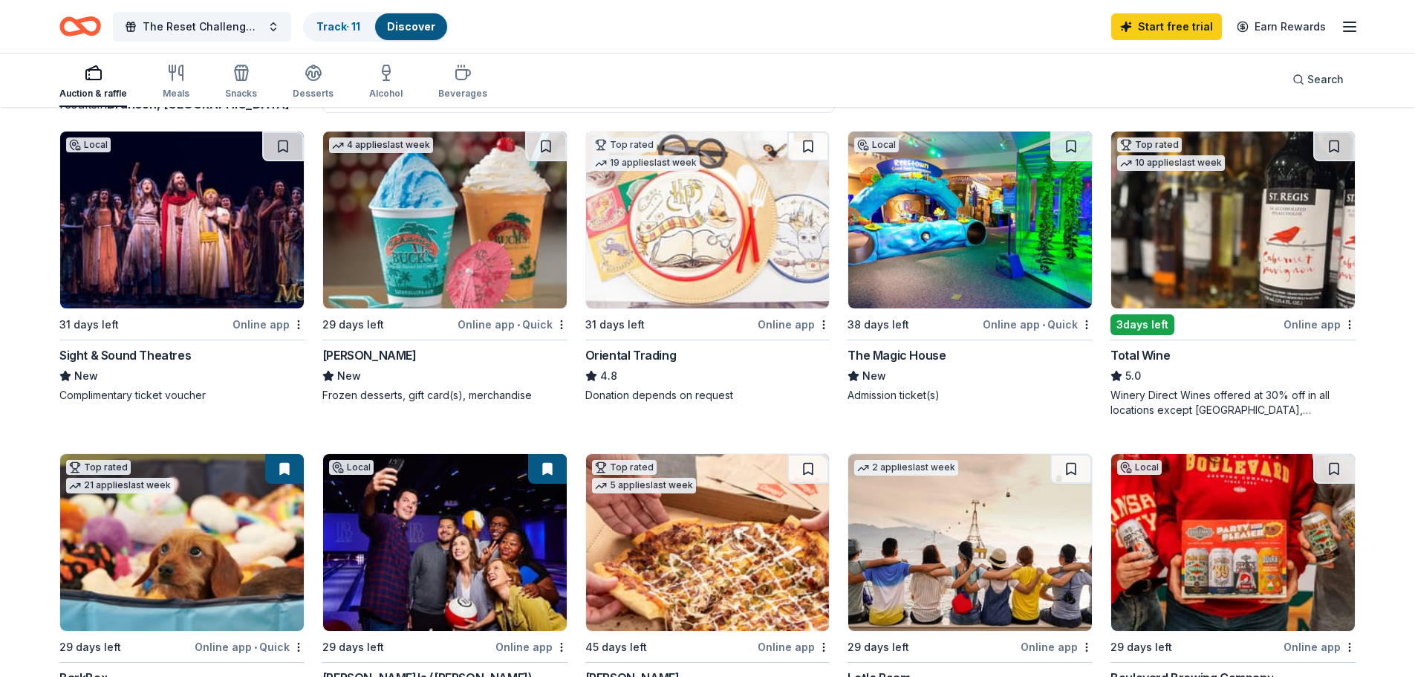
scroll to position [0, 0]
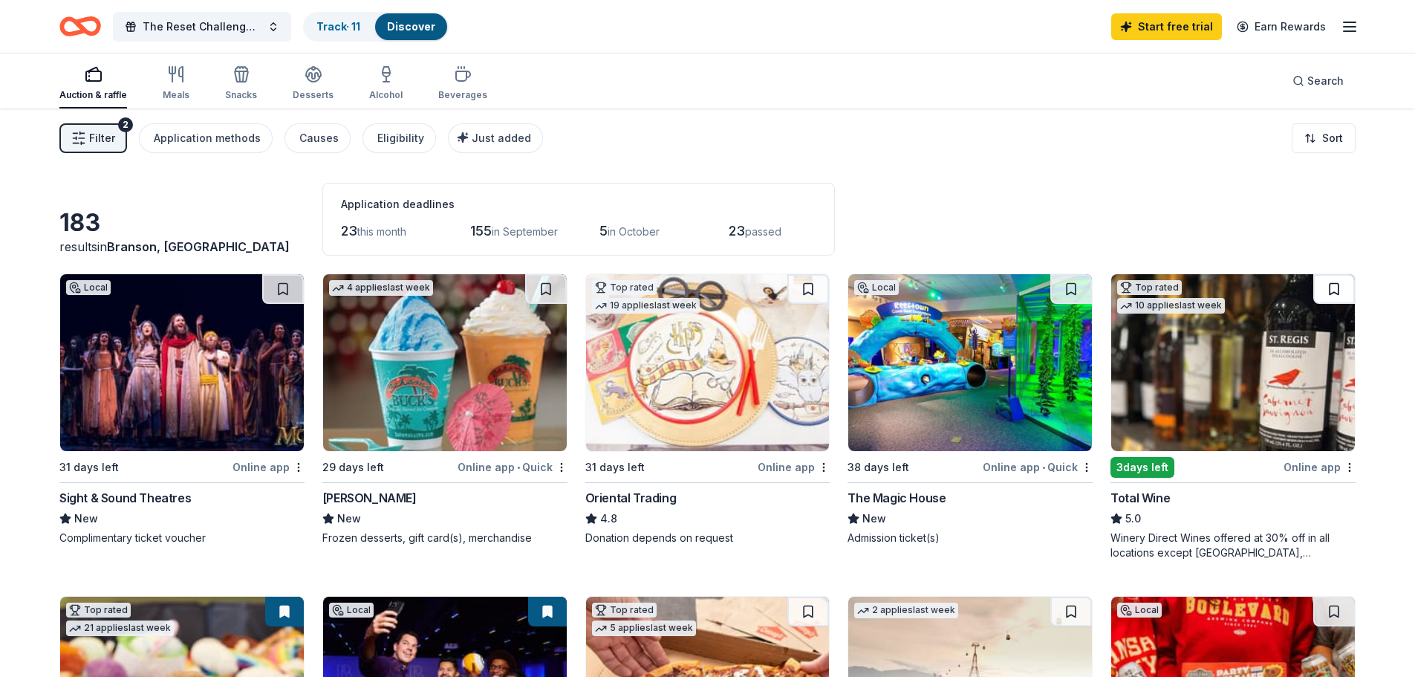
click at [1322, 294] on button at bounding box center [1334, 289] width 42 height 30
click at [1241, 356] on img at bounding box center [1233, 362] width 244 height 177
click at [454, 70] on icon "button" at bounding box center [463, 74] width 18 height 18
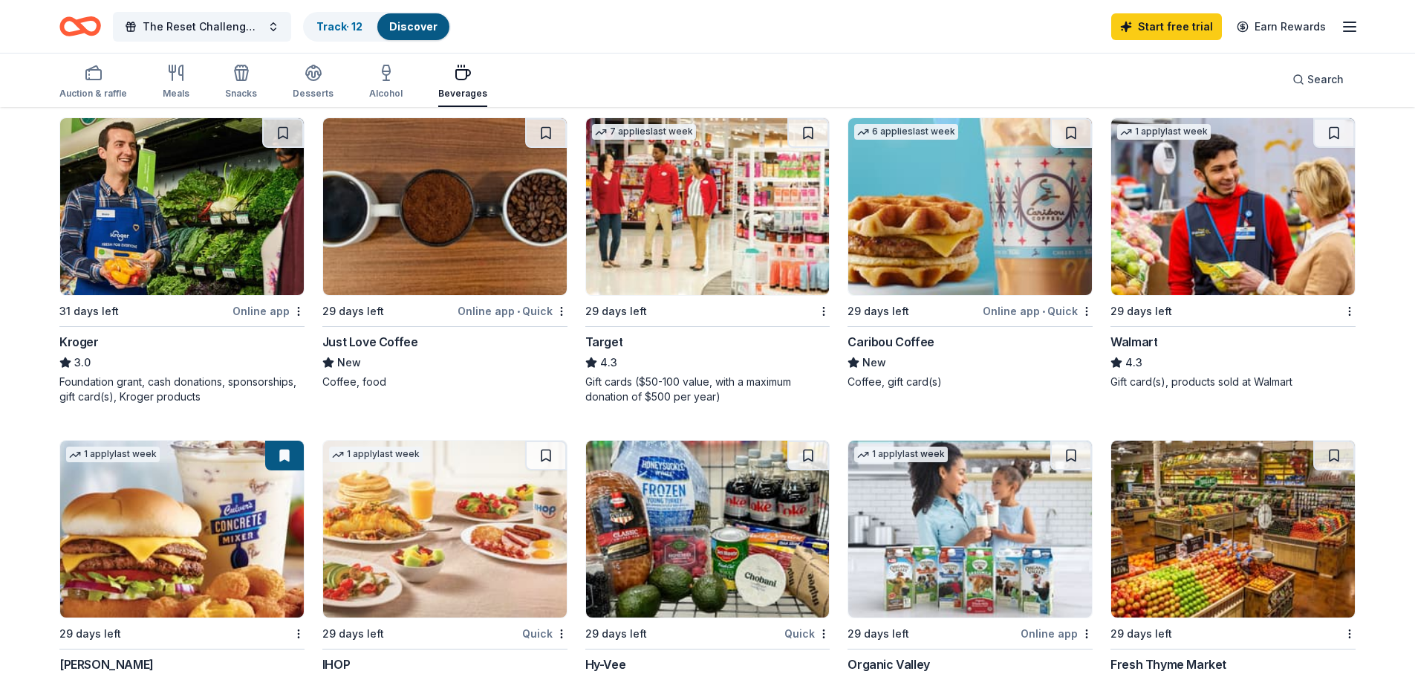
scroll to position [594, 0]
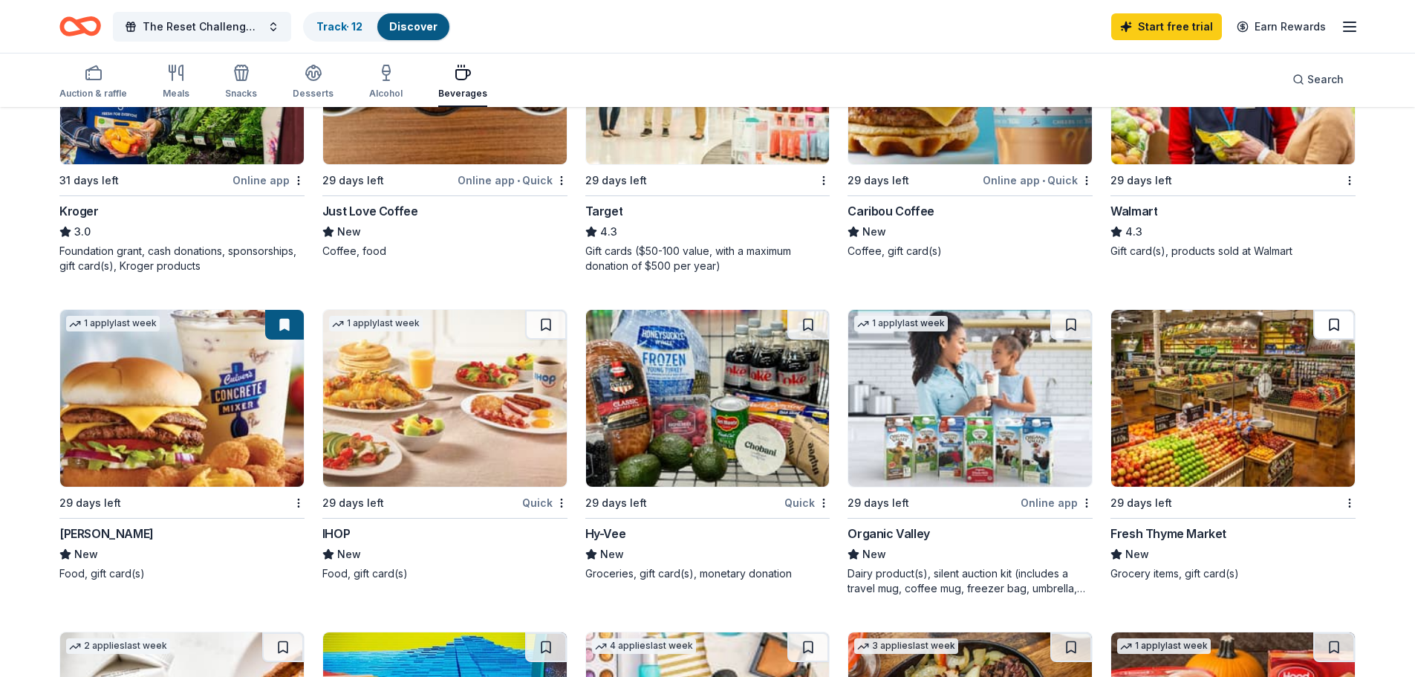
click at [1324, 320] on button at bounding box center [1334, 325] width 42 height 30
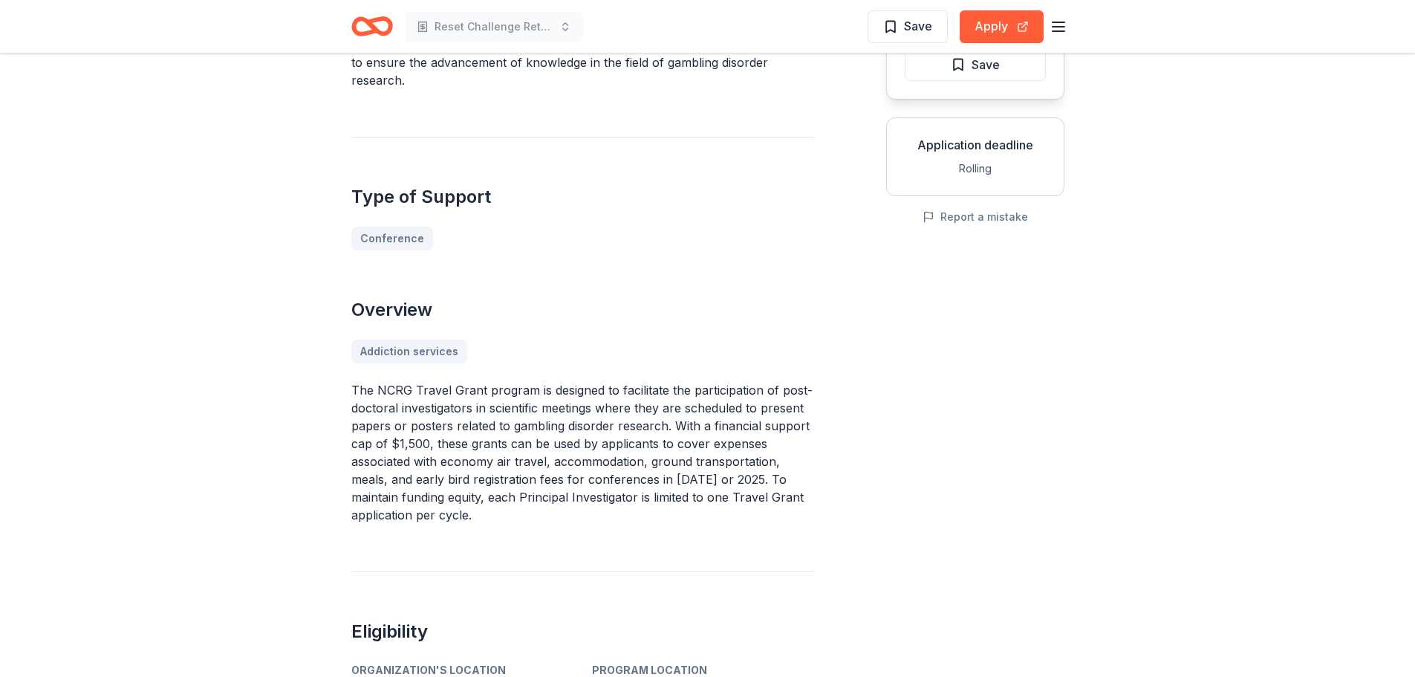
scroll to position [223, 0]
